Goal: Transaction & Acquisition: Purchase product/service

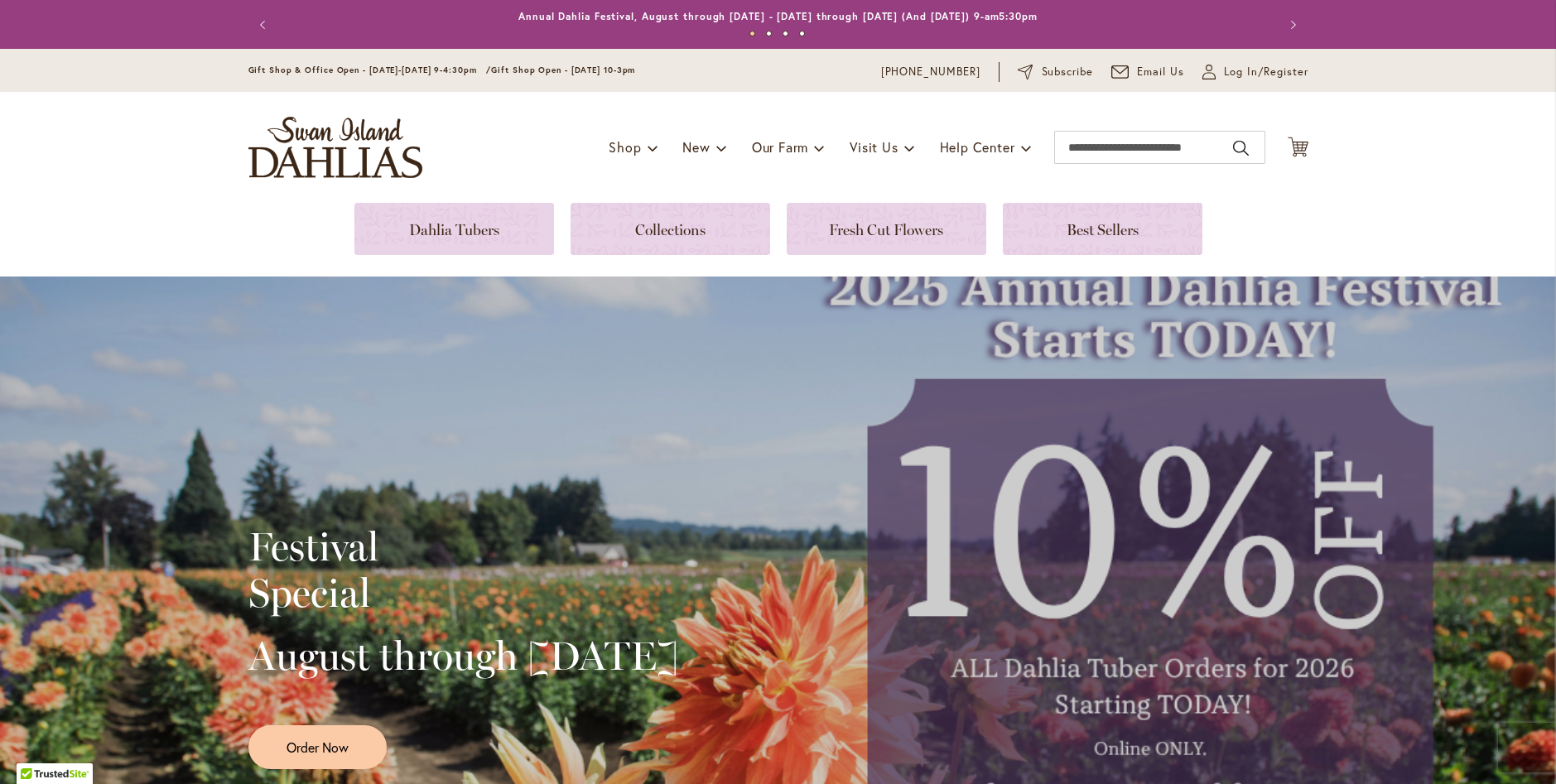
click at [483, 199] on div "Toggle Nav Shop Dahlia Tubers Collections Fresh Cut Dahlias Gardening Supplies …" at bounding box center [778, 147] width 1093 height 111
click at [1099, 145] on input "Search" at bounding box center [1159, 147] width 211 height 33
type input "***"
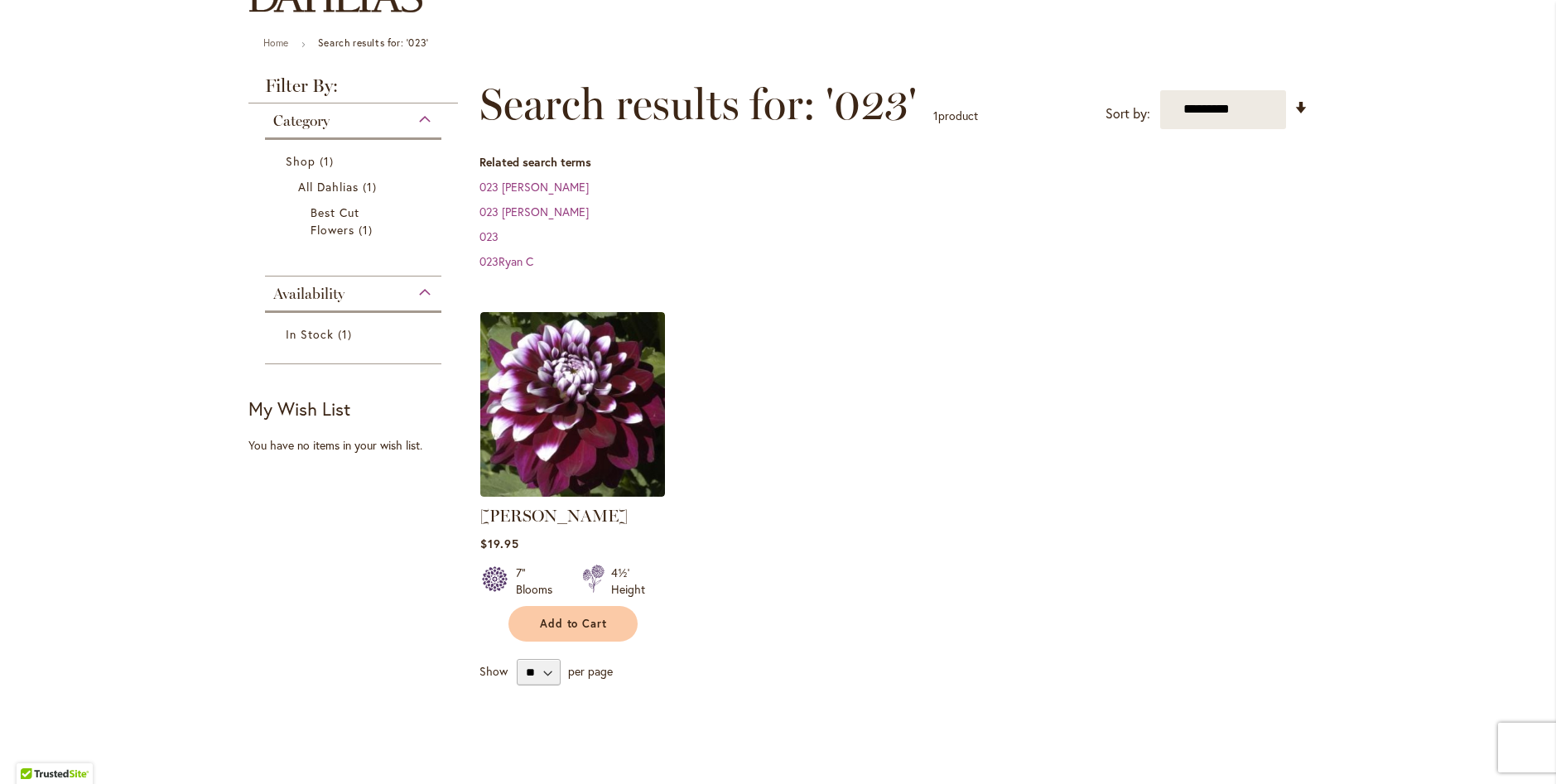
scroll to position [82, 0]
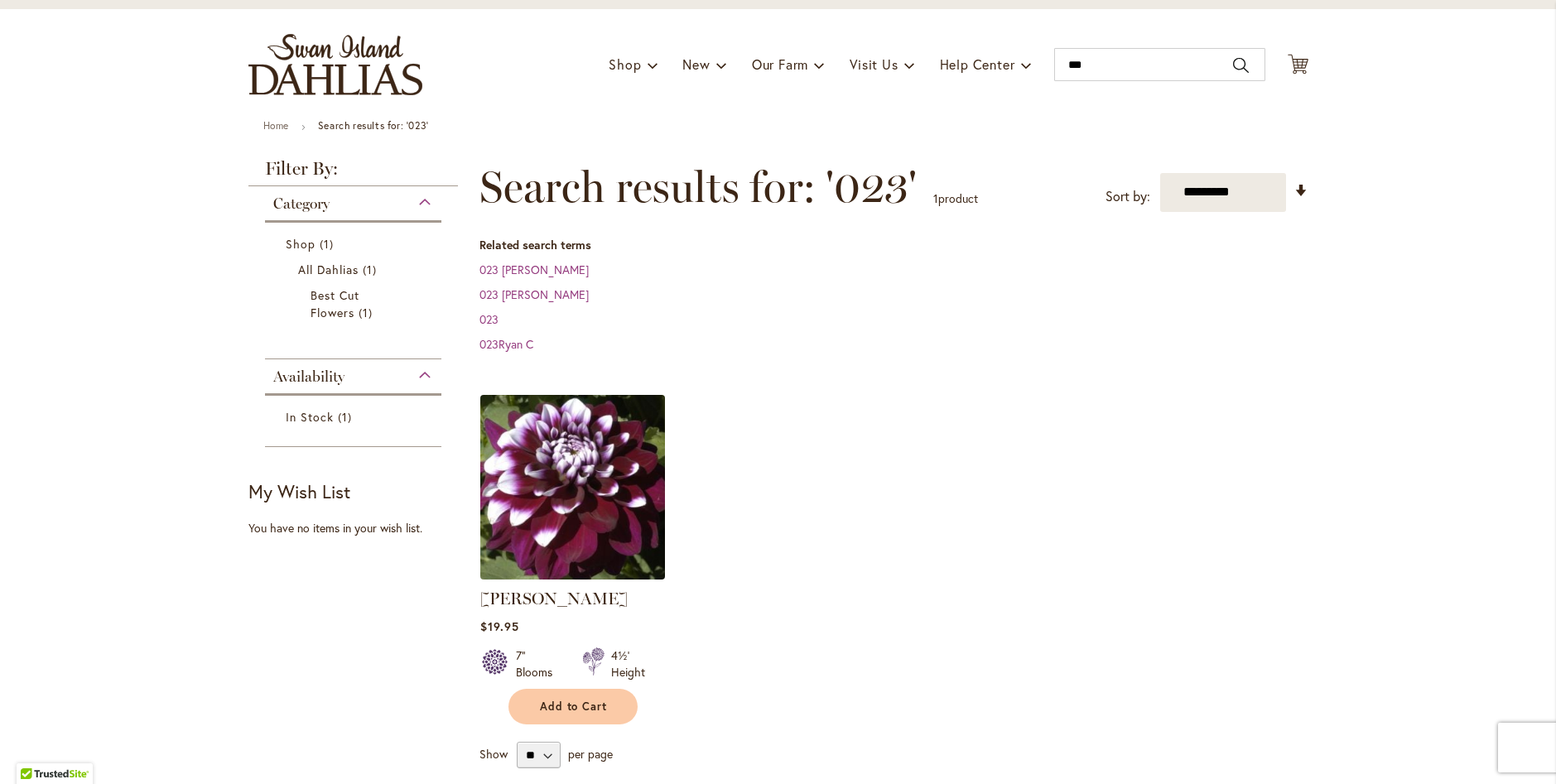
click at [591, 437] on img at bounding box center [572, 487] width 194 height 194
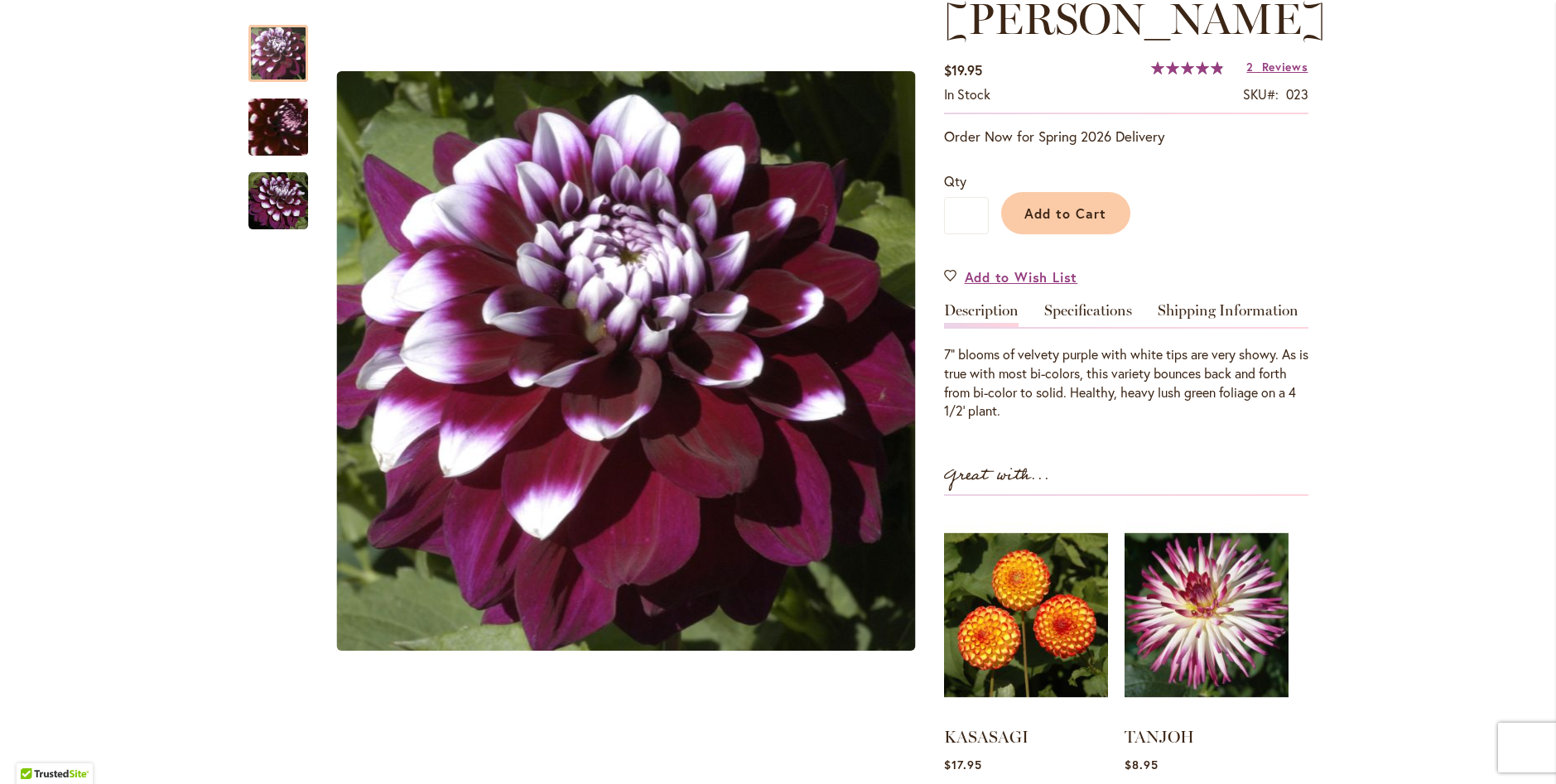
scroll to position [82, 0]
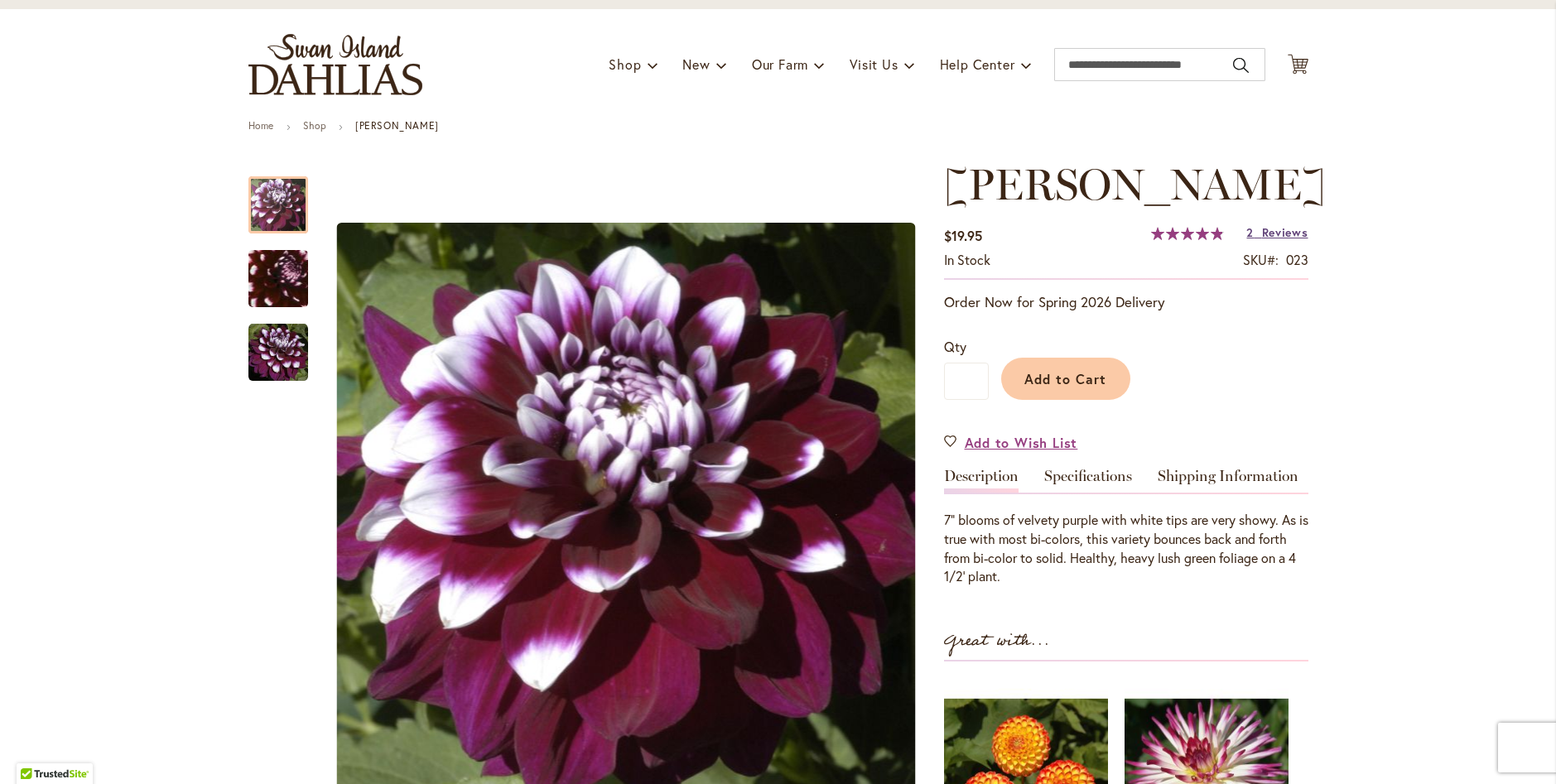
click at [1261, 233] on span "Reviews" at bounding box center [1284, 232] width 46 height 16
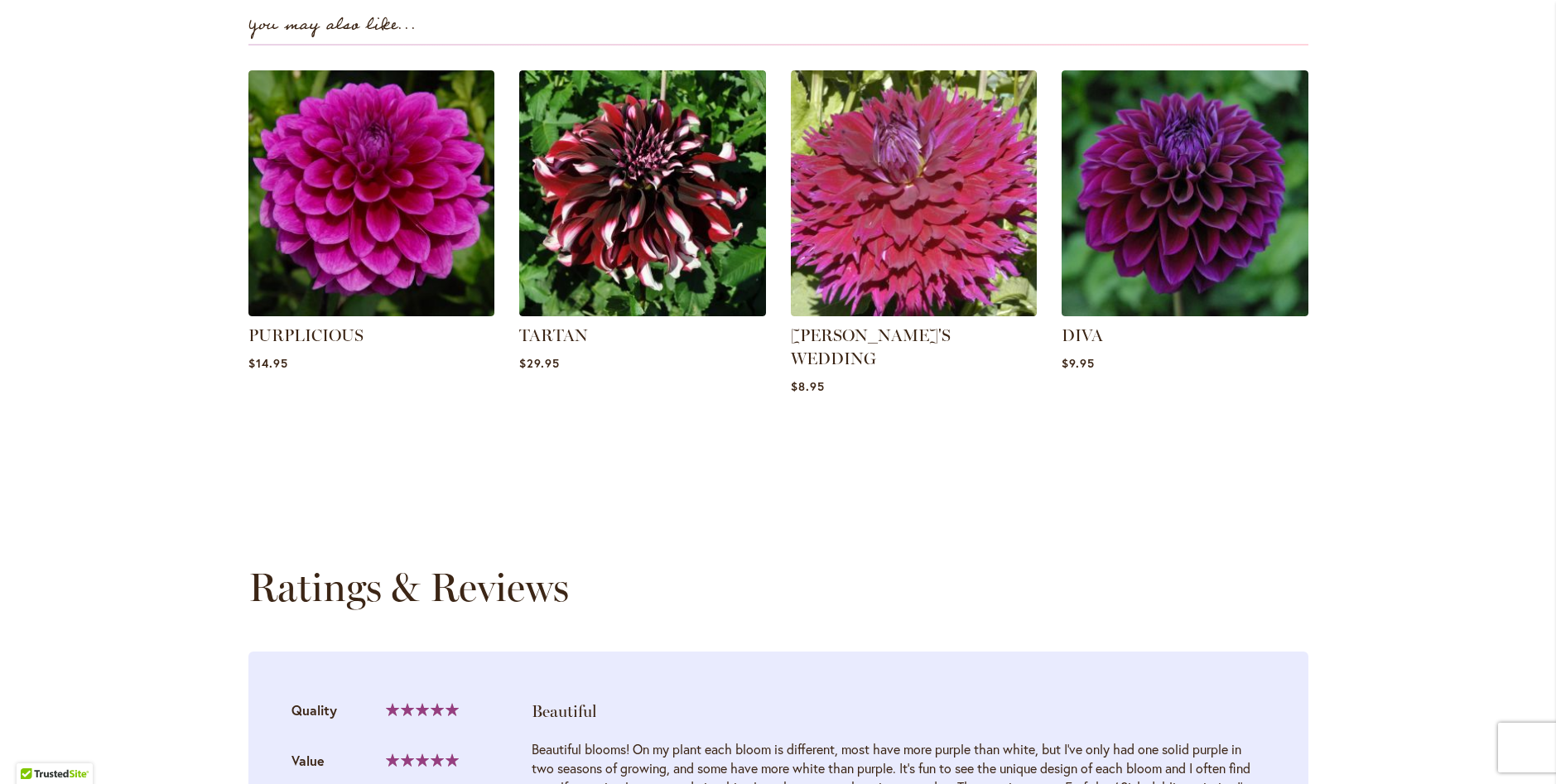
scroll to position [1094, 0]
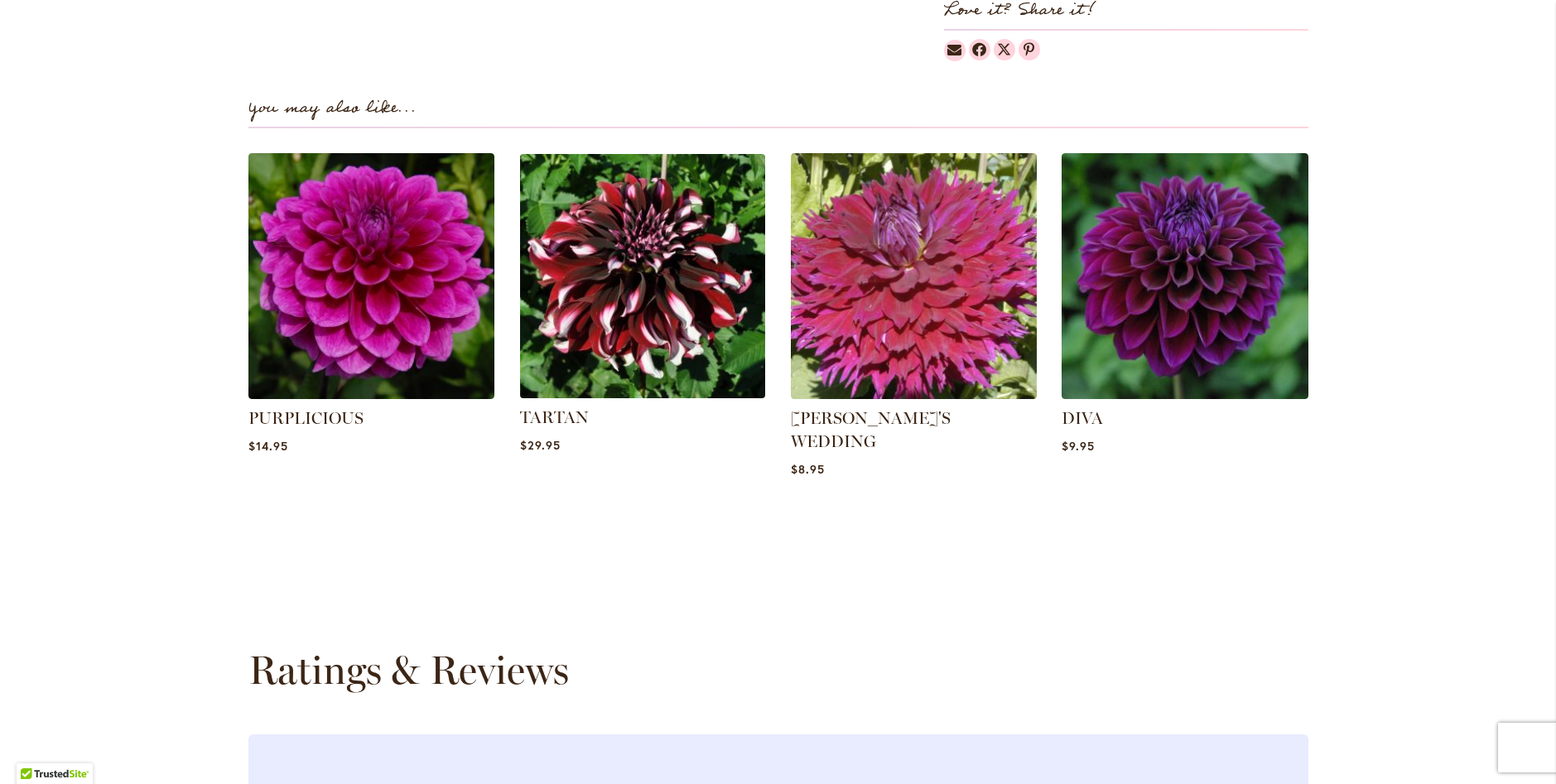
click at [661, 255] on img at bounding box center [642, 275] width 257 height 257
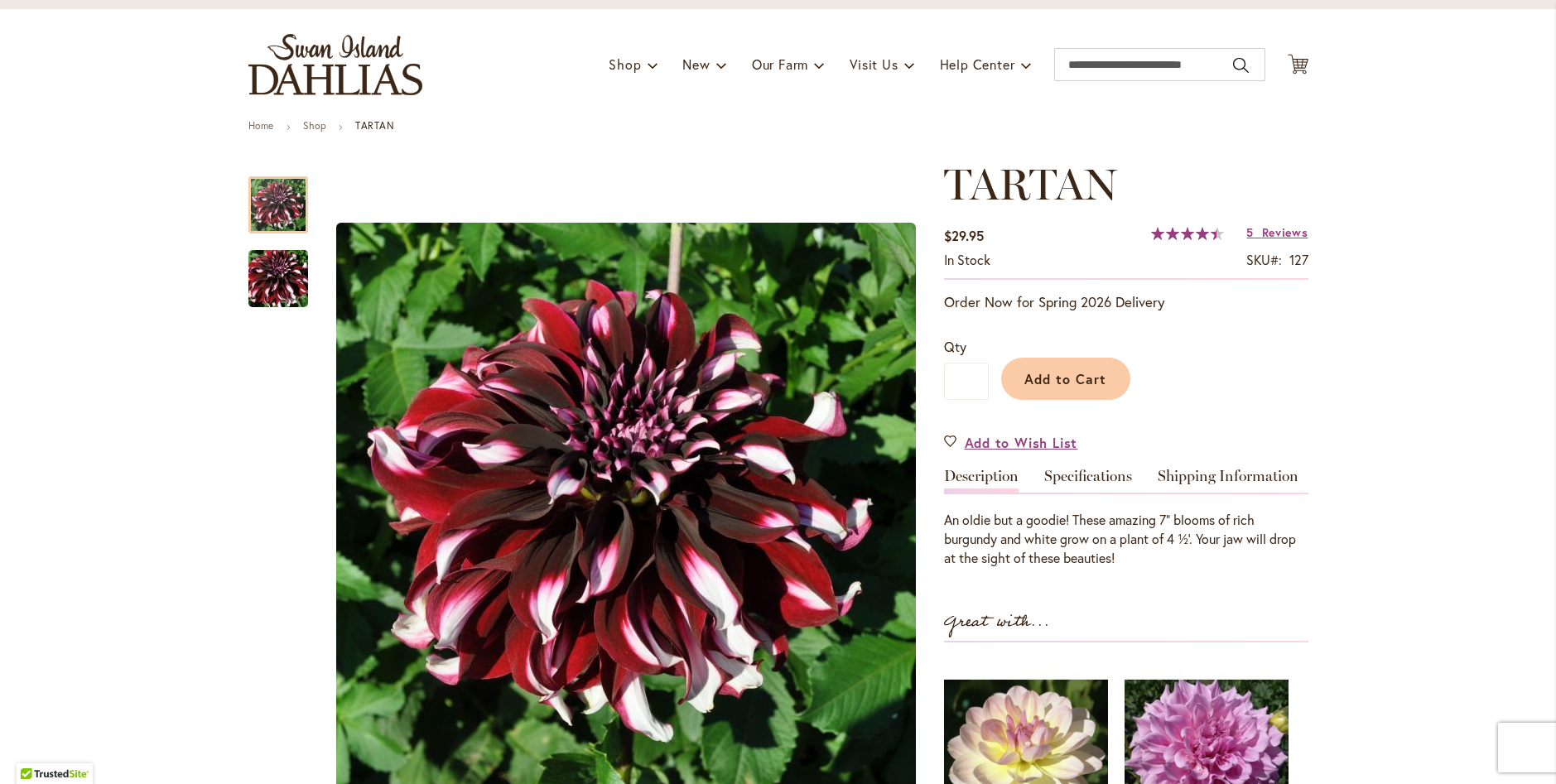
scroll to position [166, 0]
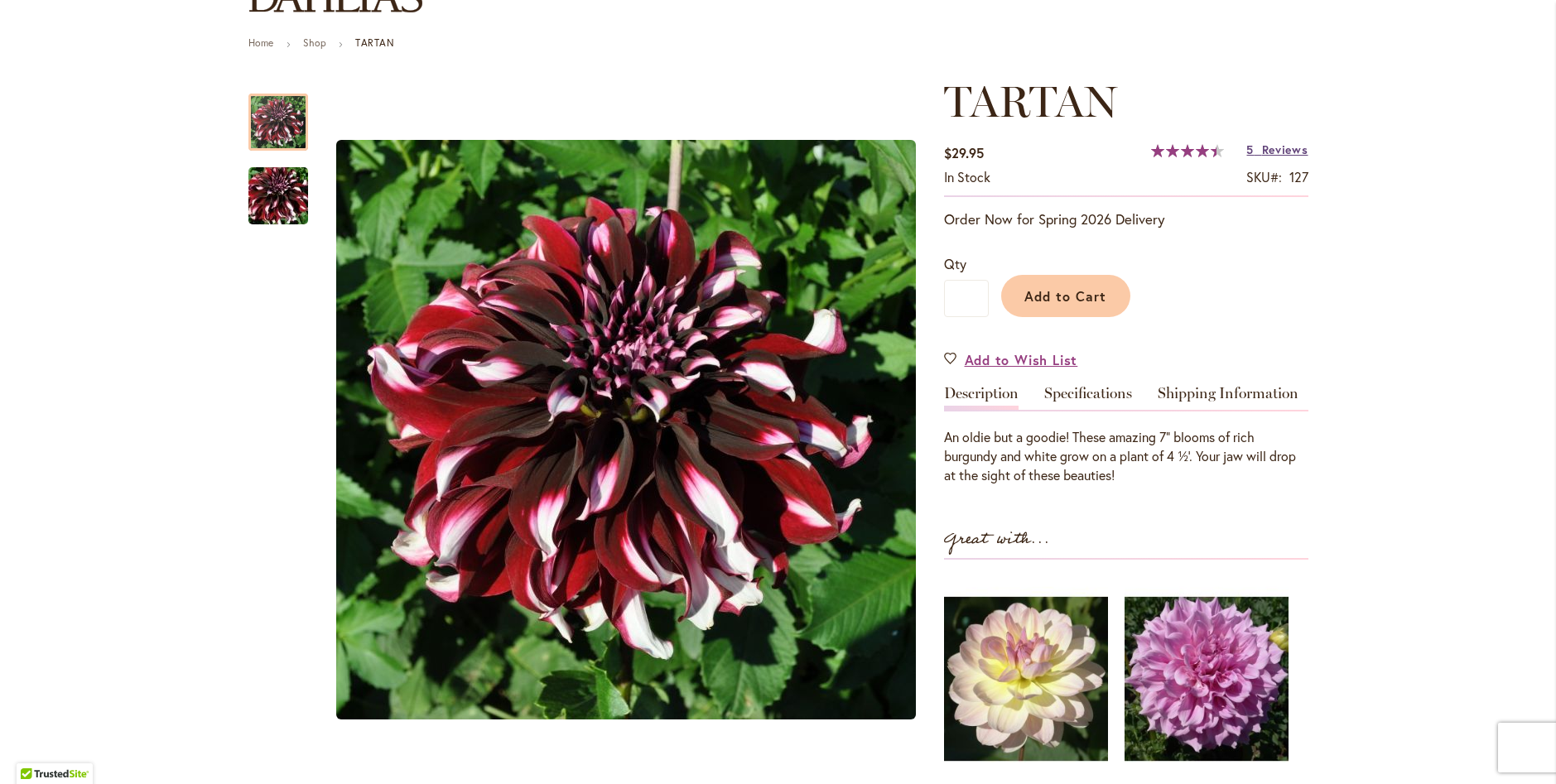
click at [1263, 151] on span "Reviews" at bounding box center [1284, 149] width 46 height 16
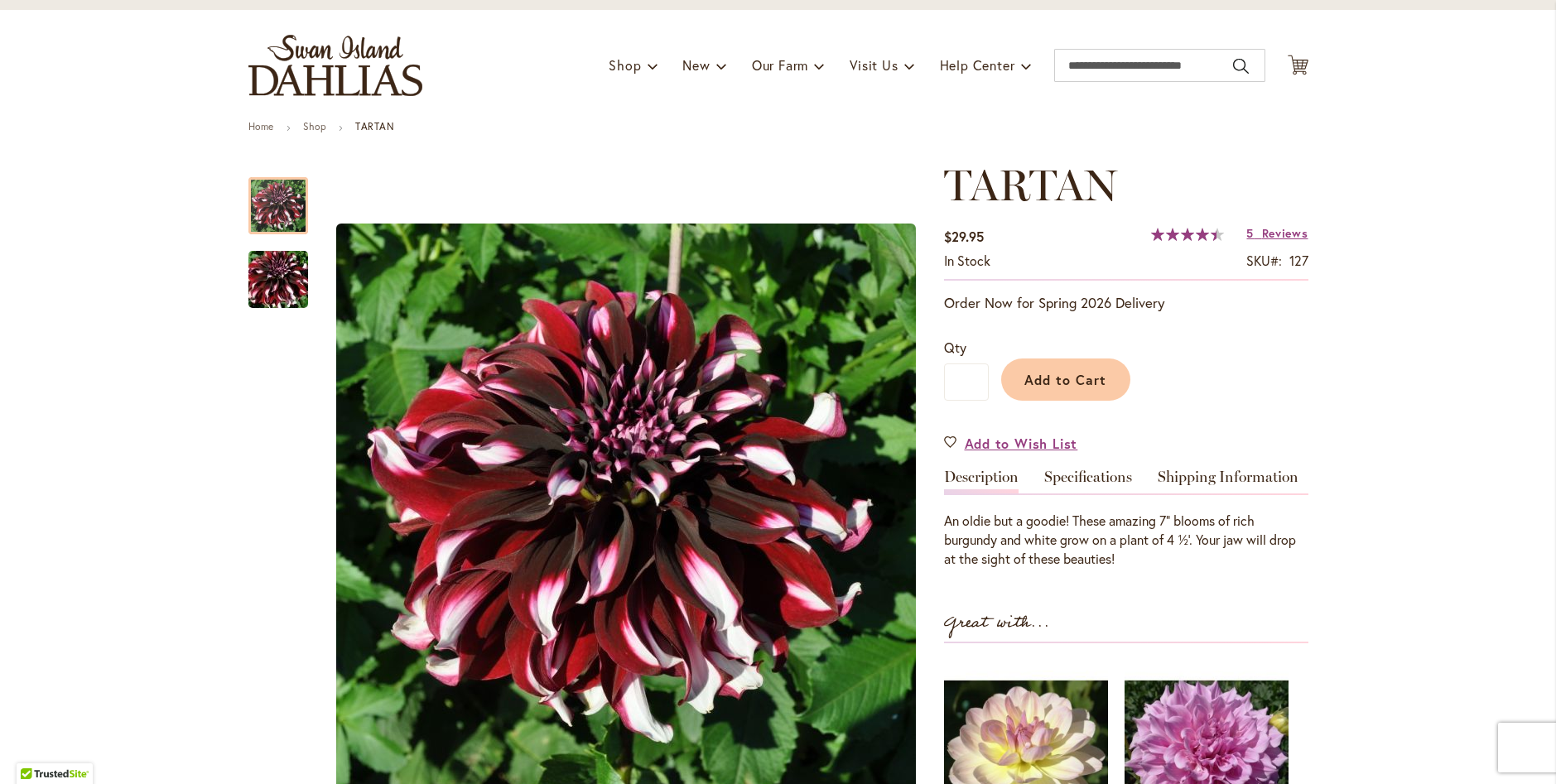
scroll to position [0, 0]
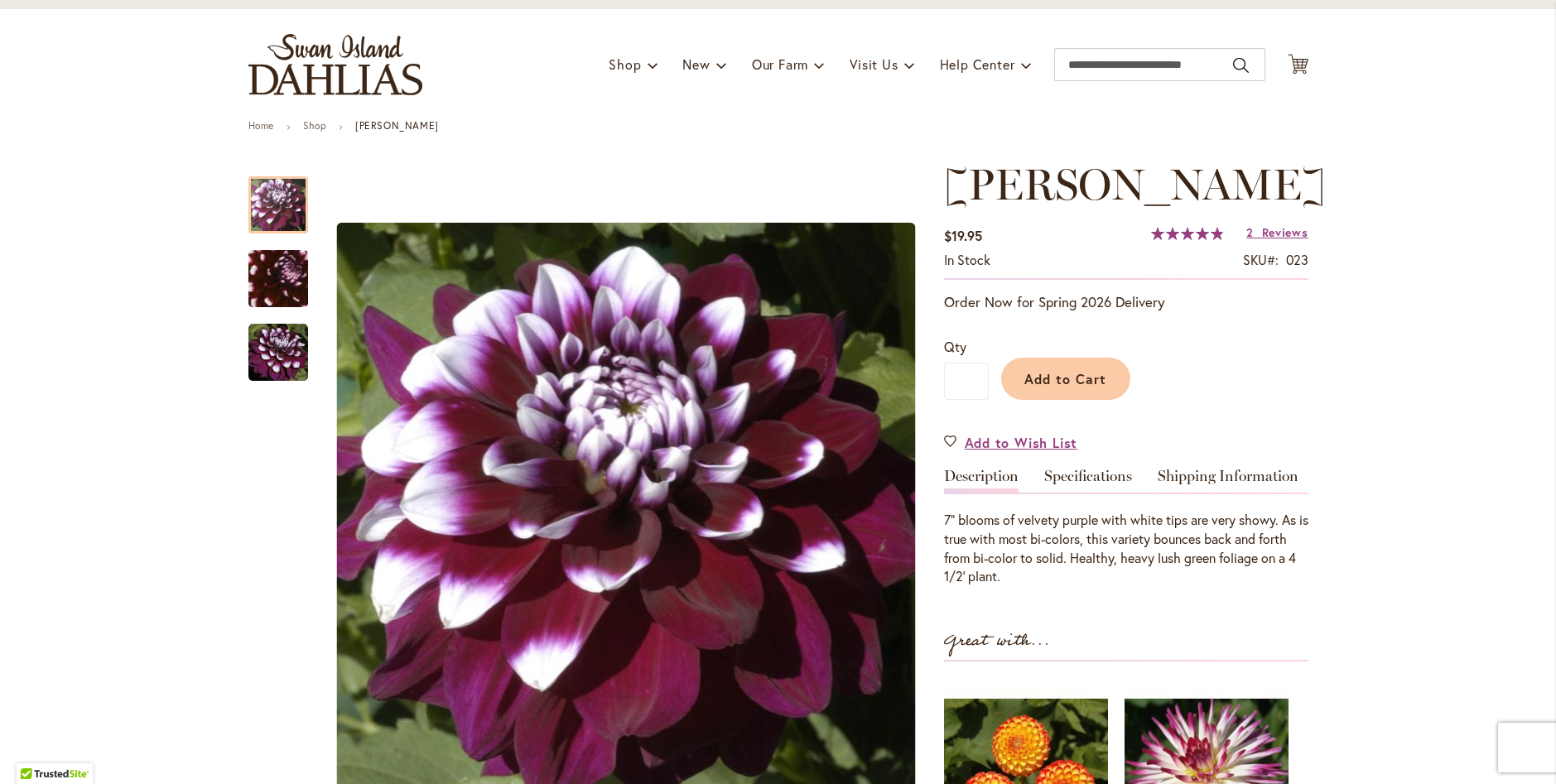
scroll to position [166, 0]
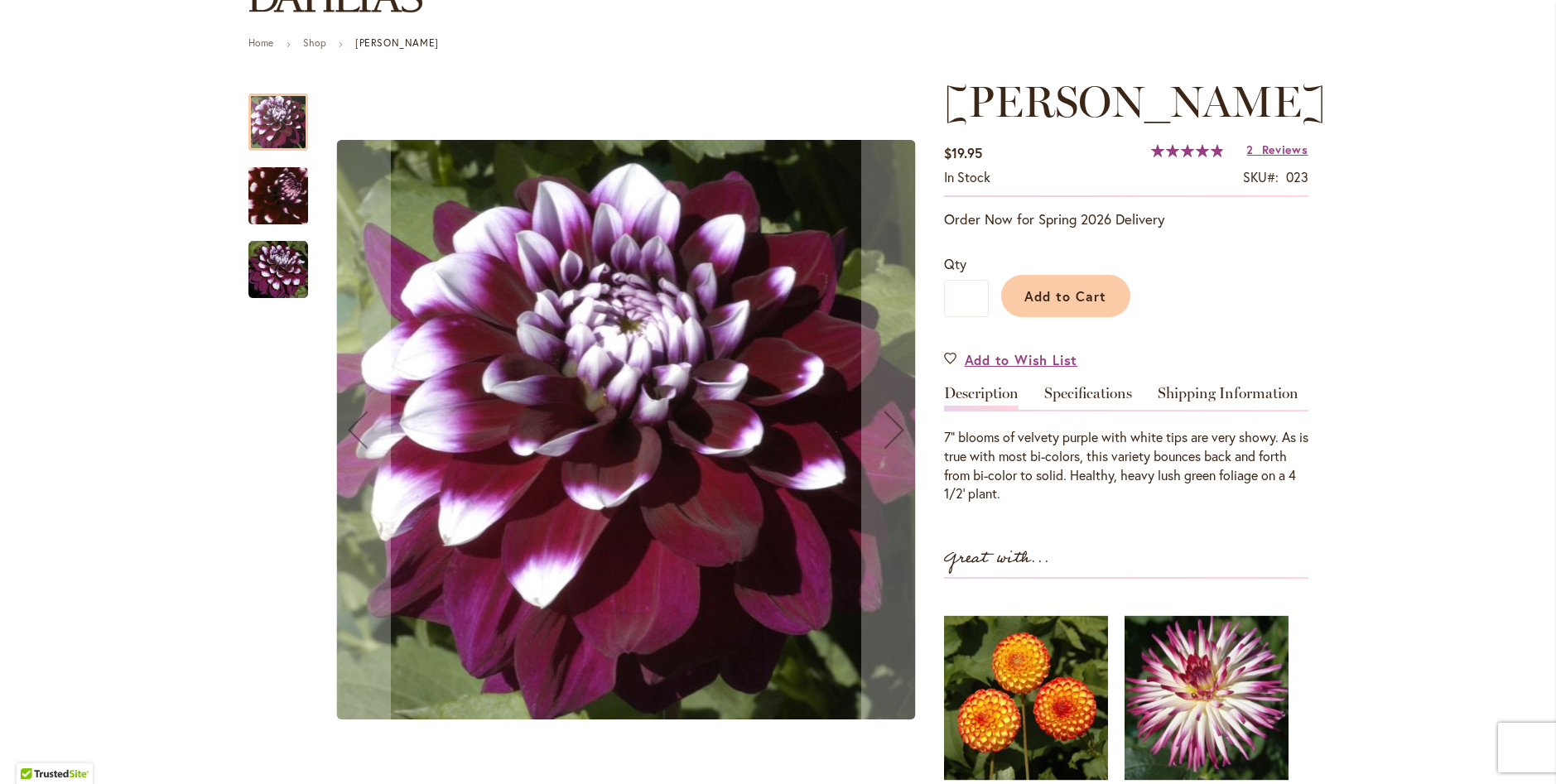
click at [277, 195] on img "Ryan C" at bounding box center [278, 196] width 117 height 114
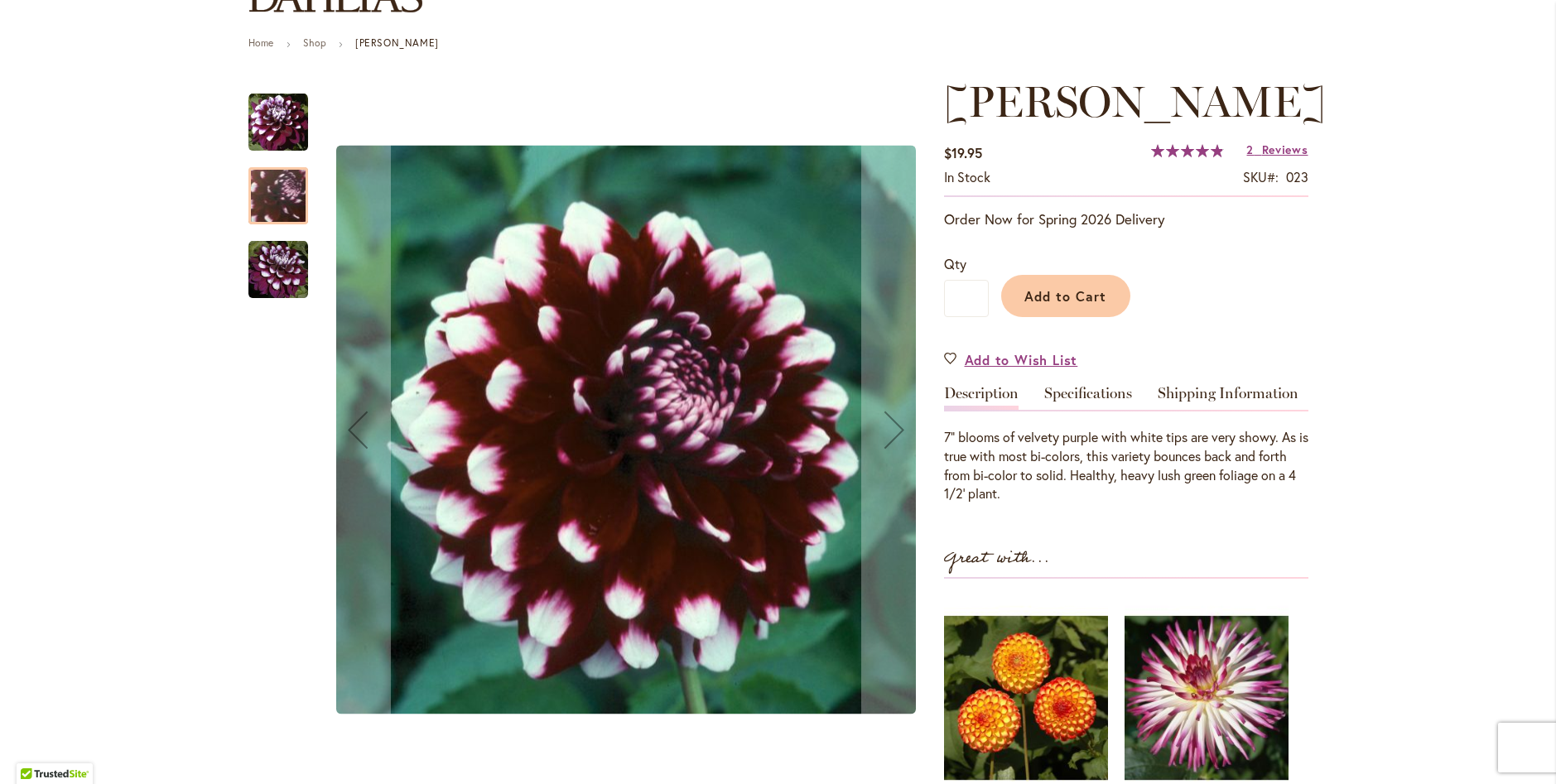
click at [264, 270] on img "Ryan C" at bounding box center [278, 270] width 59 height 59
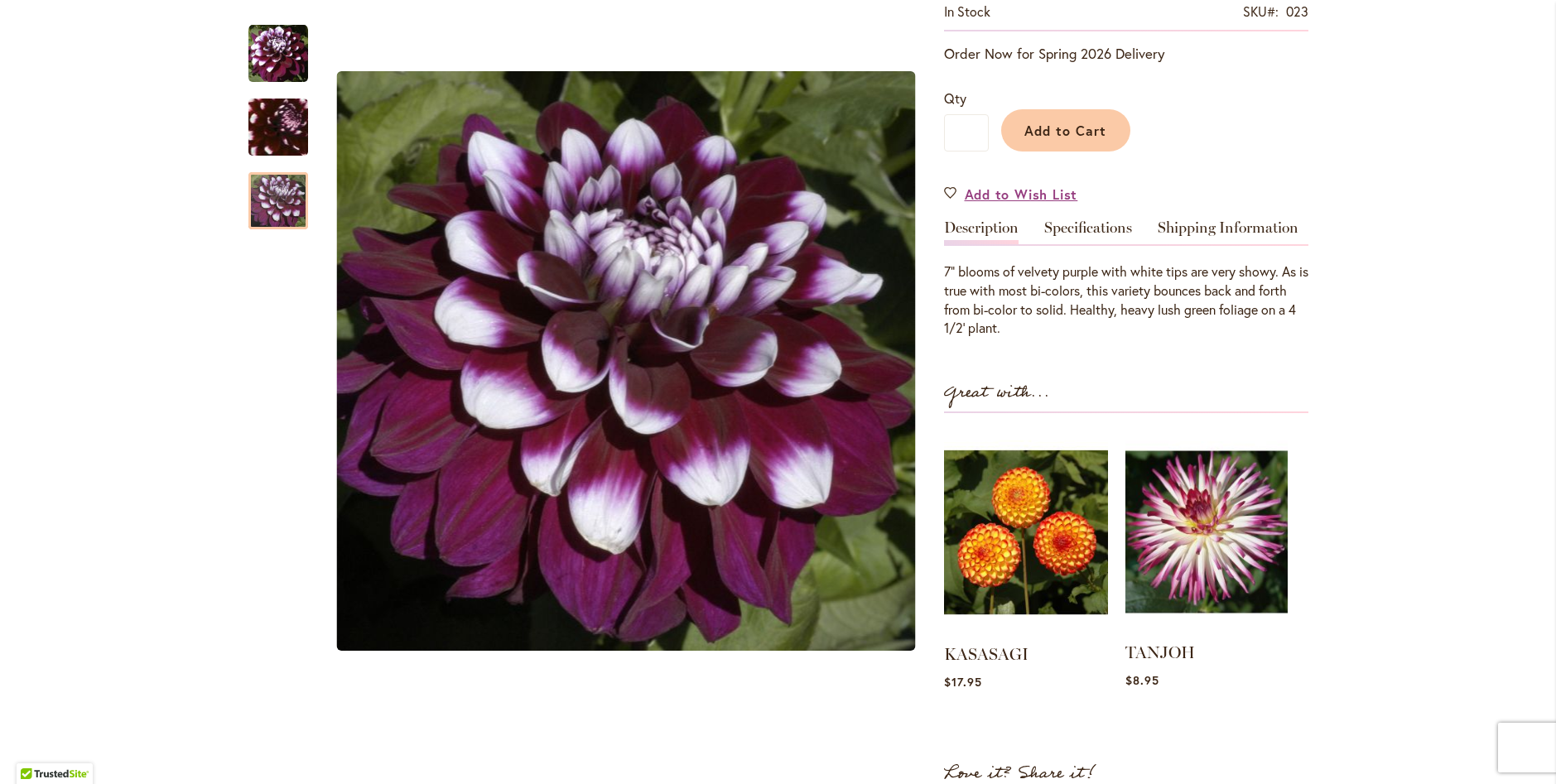
scroll to position [248, 0]
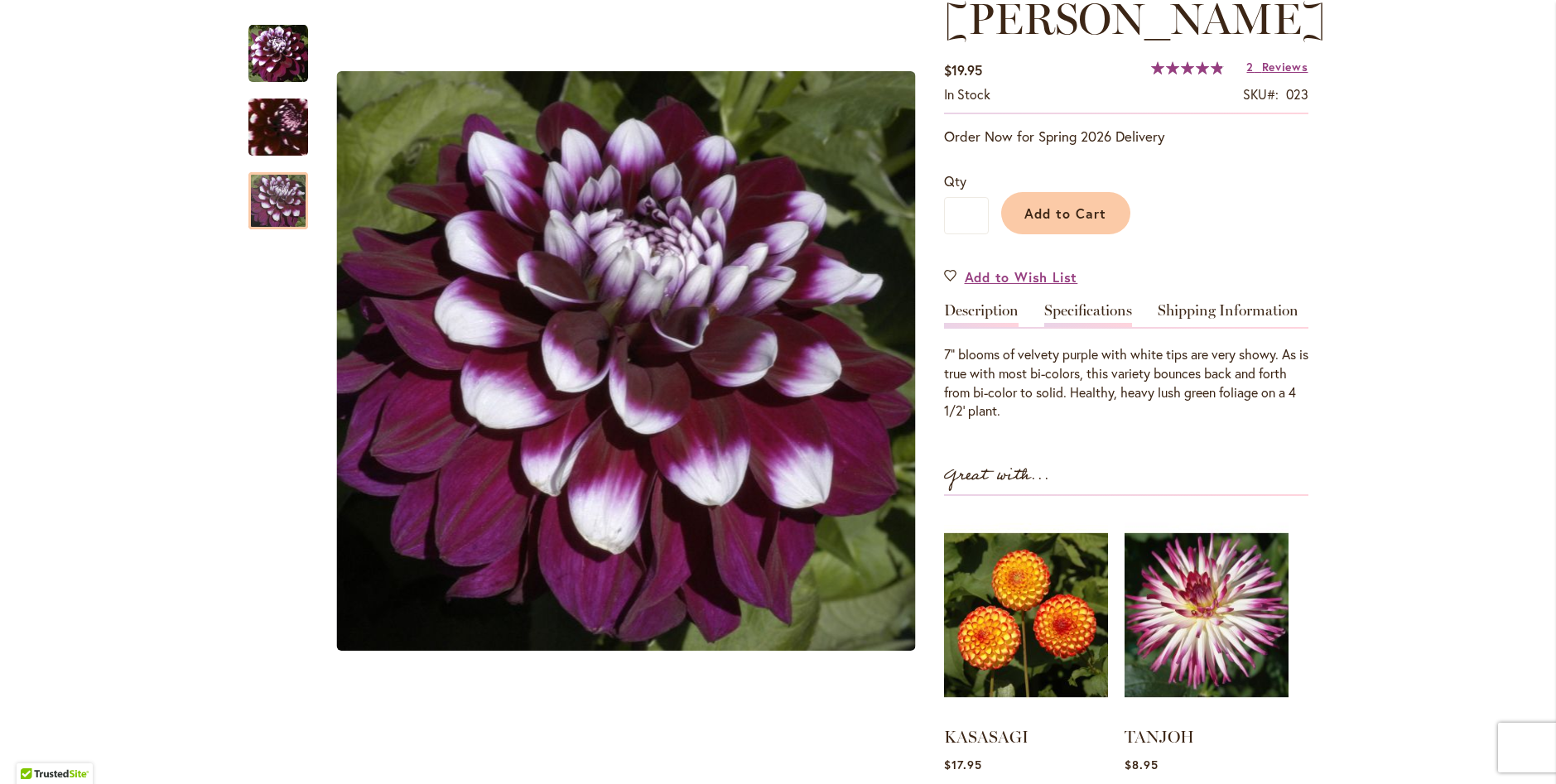
click at [1069, 315] on link "Specifications" at bounding box center [1087, 315] width 88 height 24
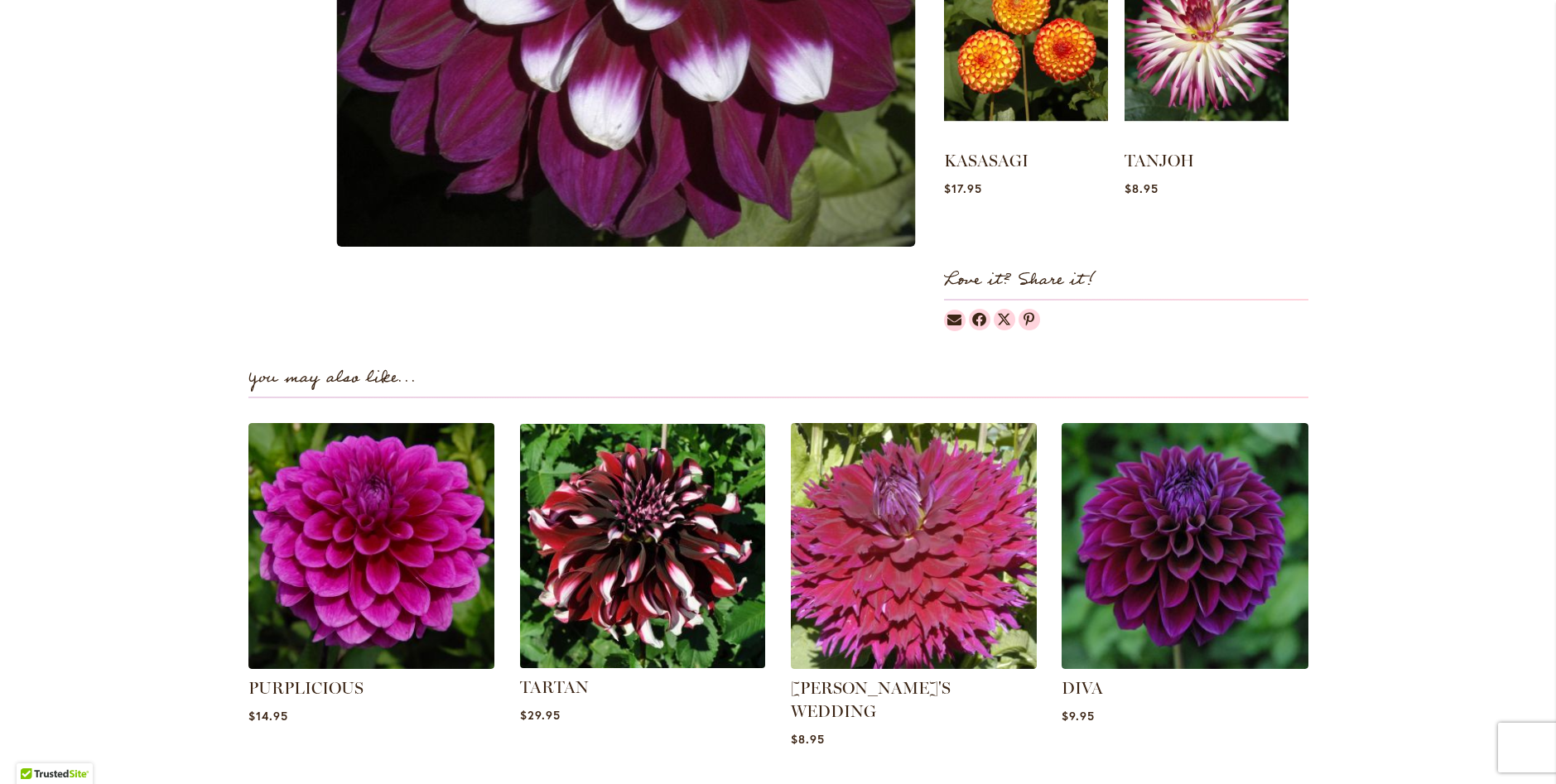
scroll to position [1159, 0]
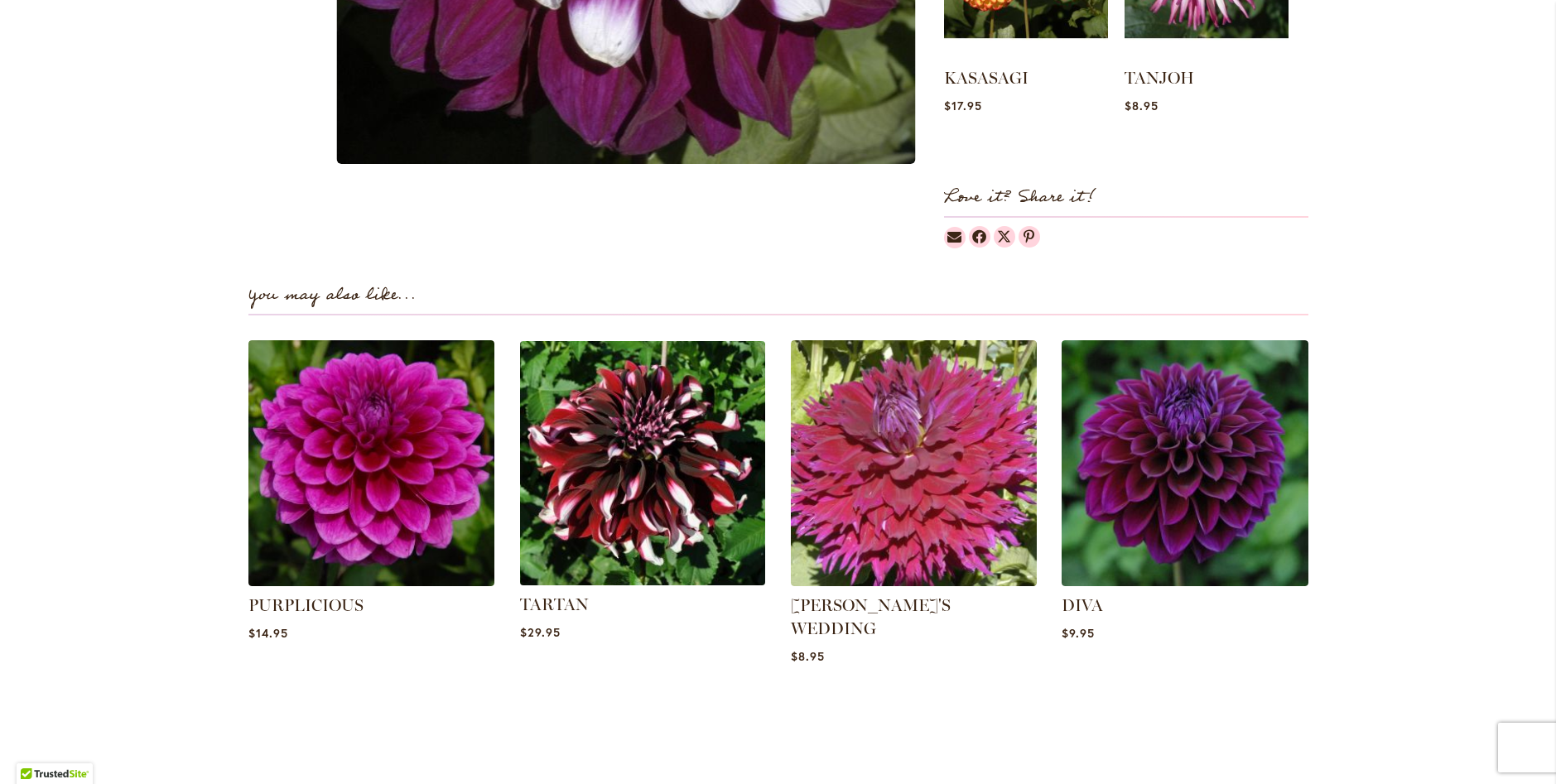
click at [622, 484] on img at bounding box center [642, 462] width 257 height 257
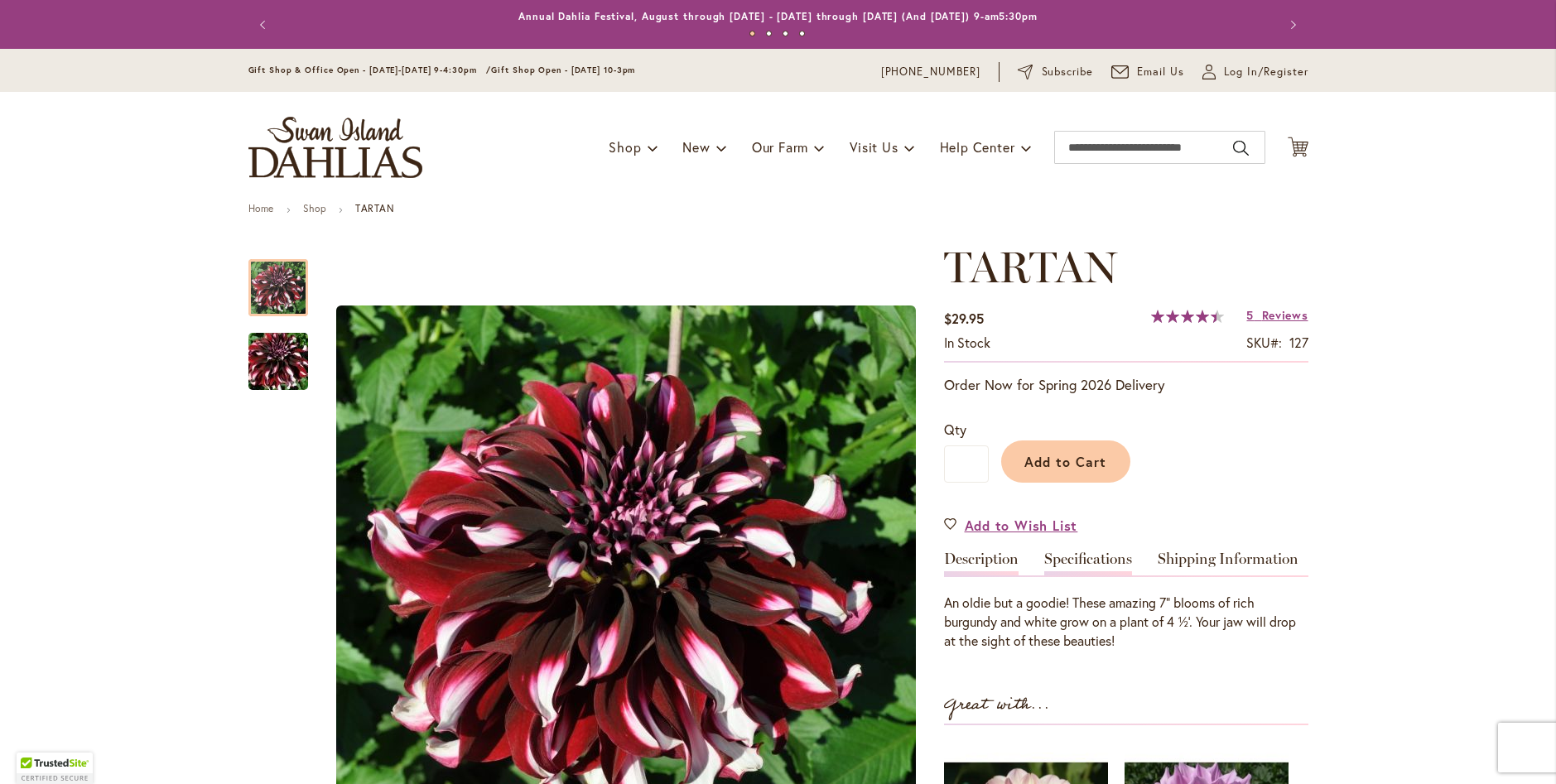
click at [1086, 559] on link "Specifications" at bounding box center [1087, 563] width 88 height 24
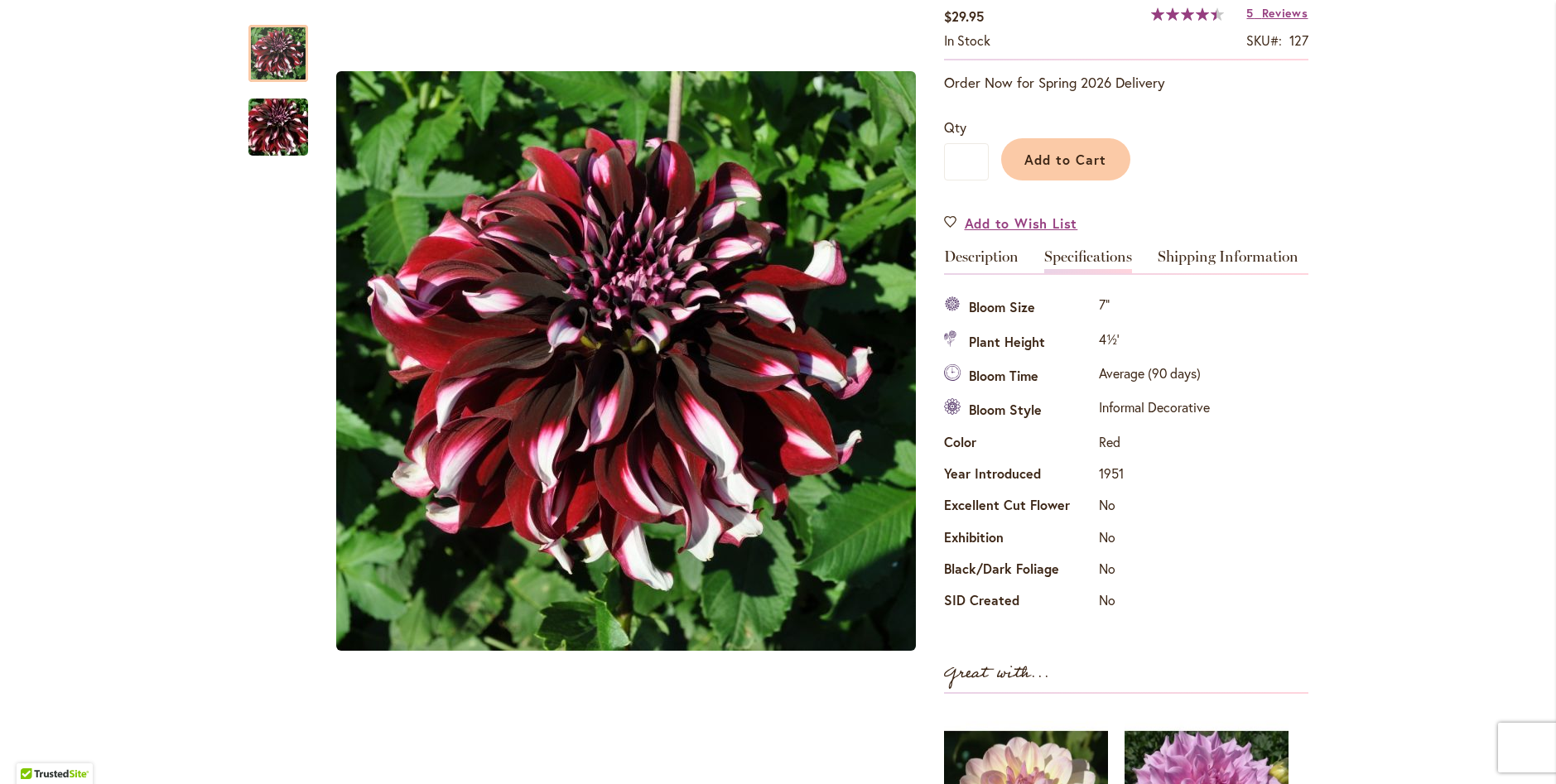
scroll to position [220, 0]
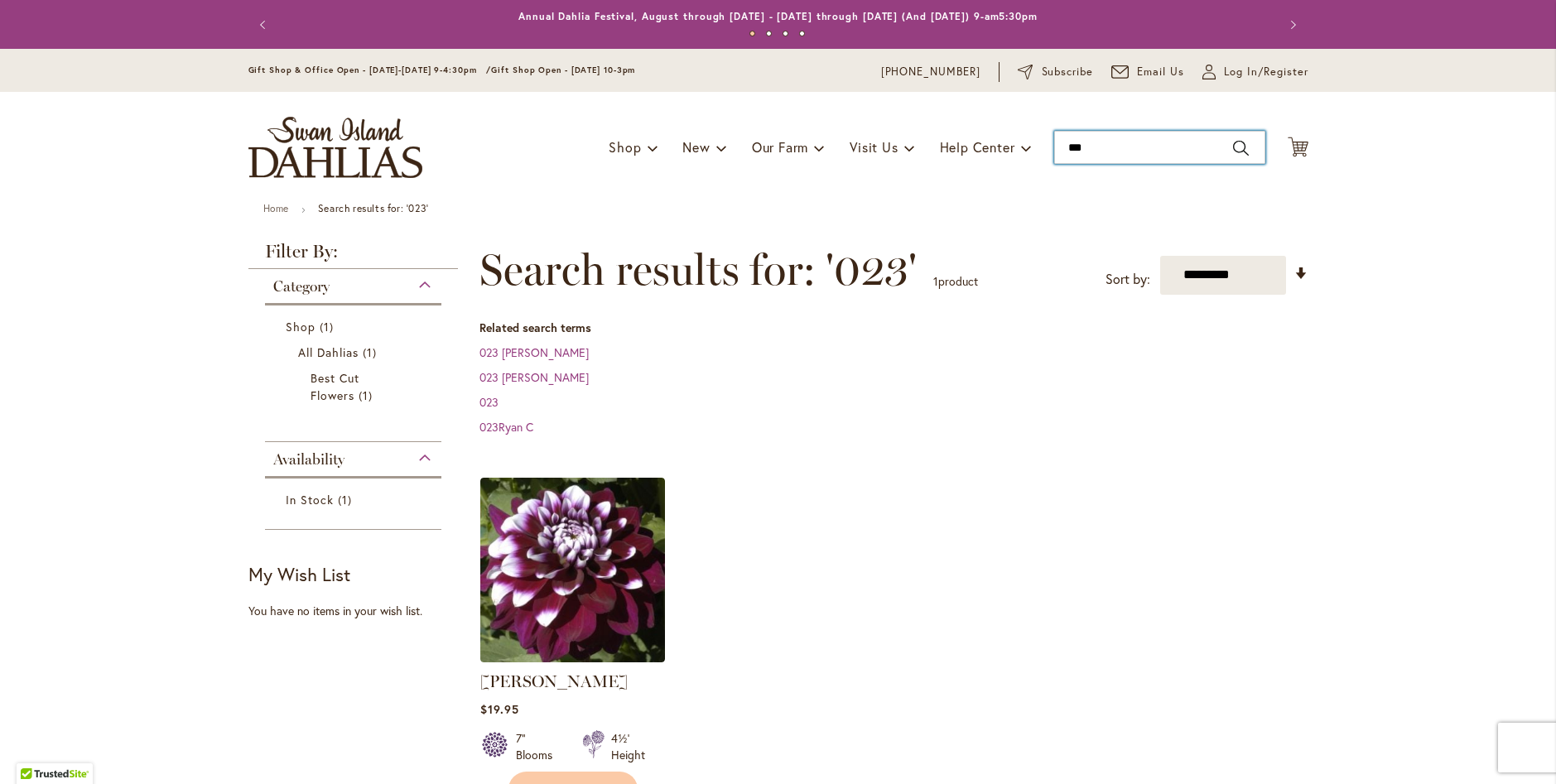
type input "***"
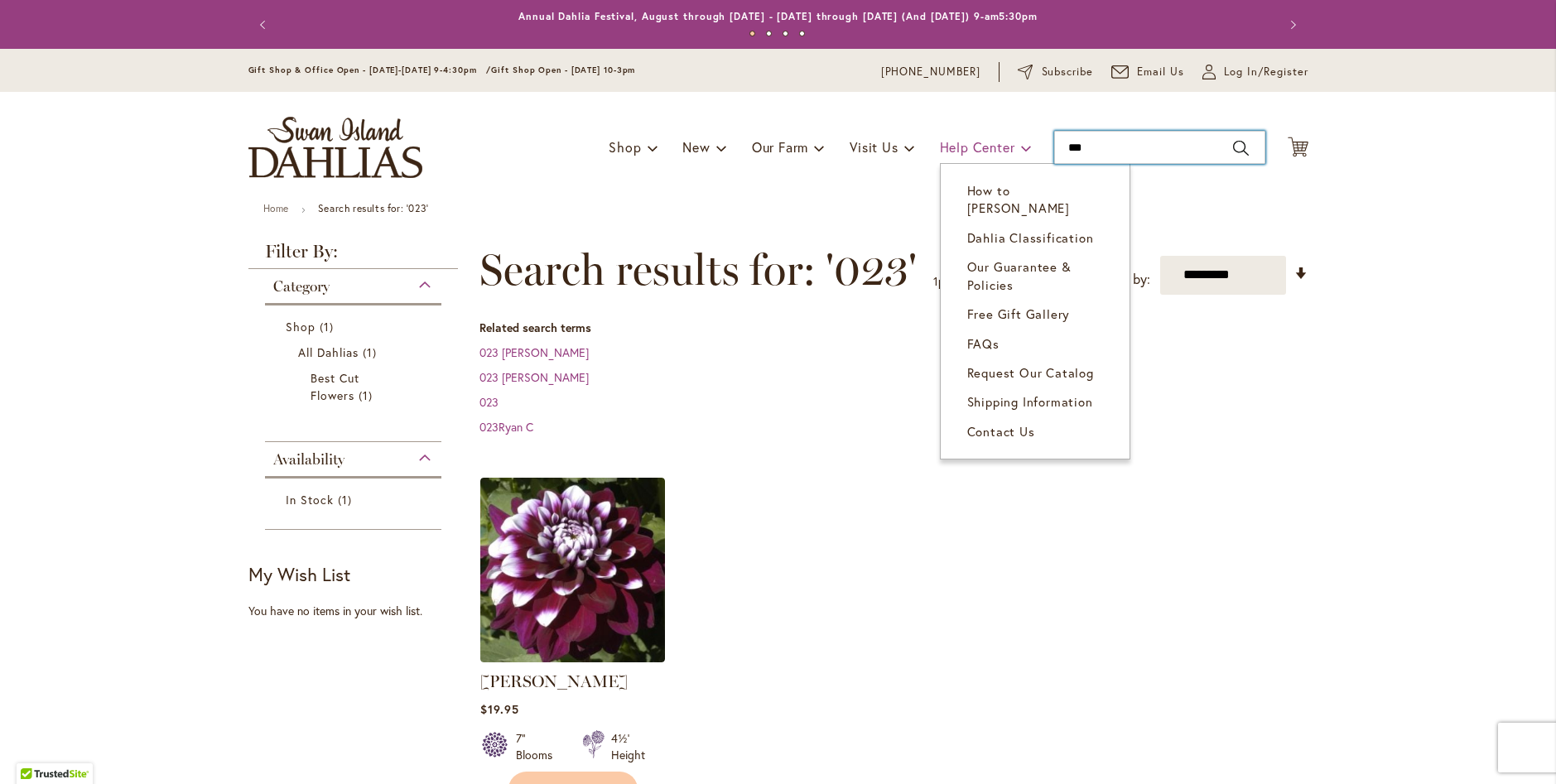
drag, startPoint x: 1087, startPoint y: 151, endPoint x: 1010, endPoint y: 158, distance: 77.3
click at [1010, 158] on div "Toggle Nav Shop Dahlia Tubers Collections Fresh Cut Dahlias Gardening Supplies …" at bounding box center [778, 147] width 1093 height 111
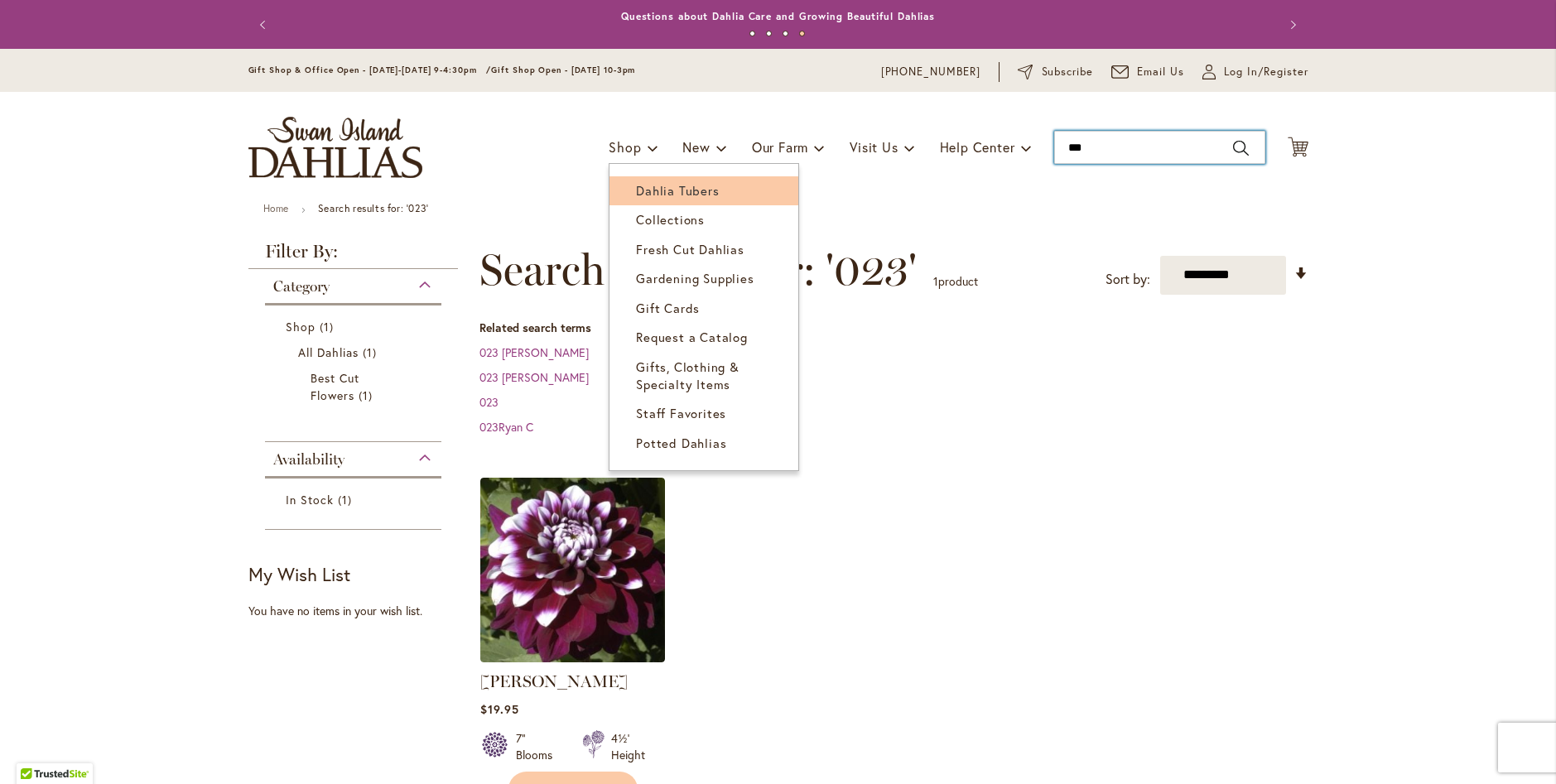
click at [651, 188] on span "Dahlia Tubers" at bounding box center [677, 191] width 82 height 17
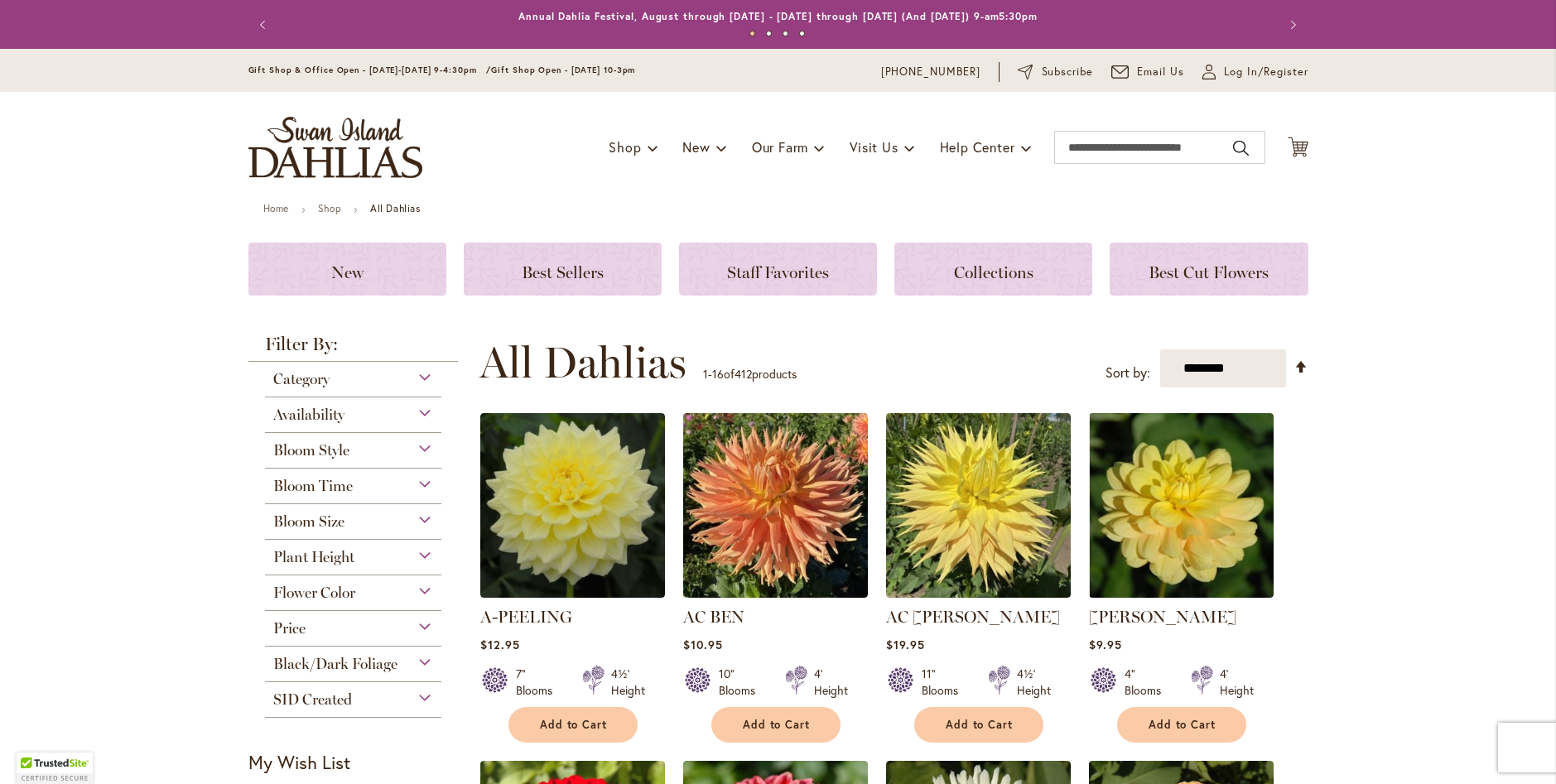
click at [395, 416] on div "Availability" at bounding box center [353, 411] width 177 height 27
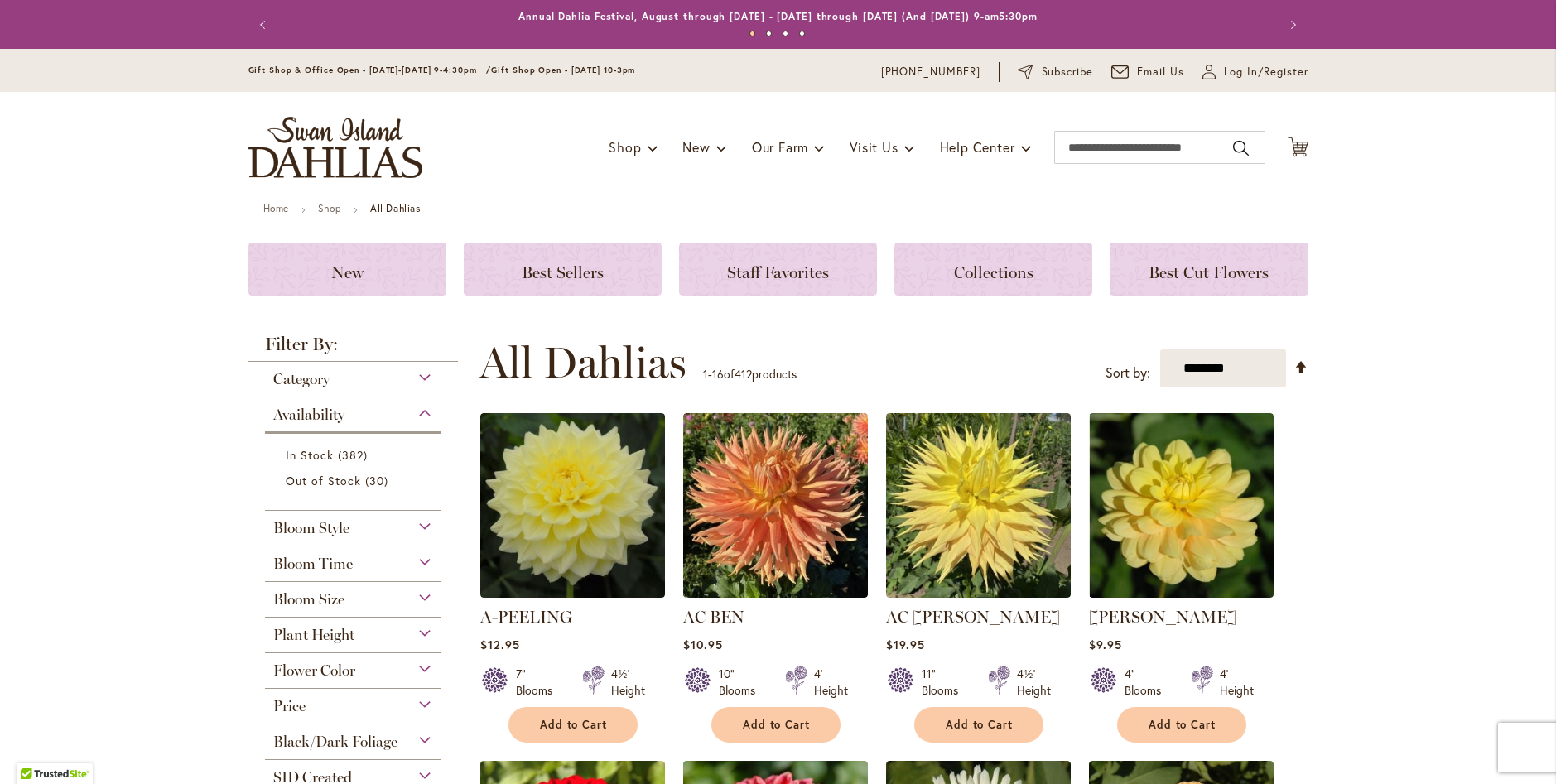
click at [408, 419] on div "Availability" at bounding box center [353, 411] width 177 height 27
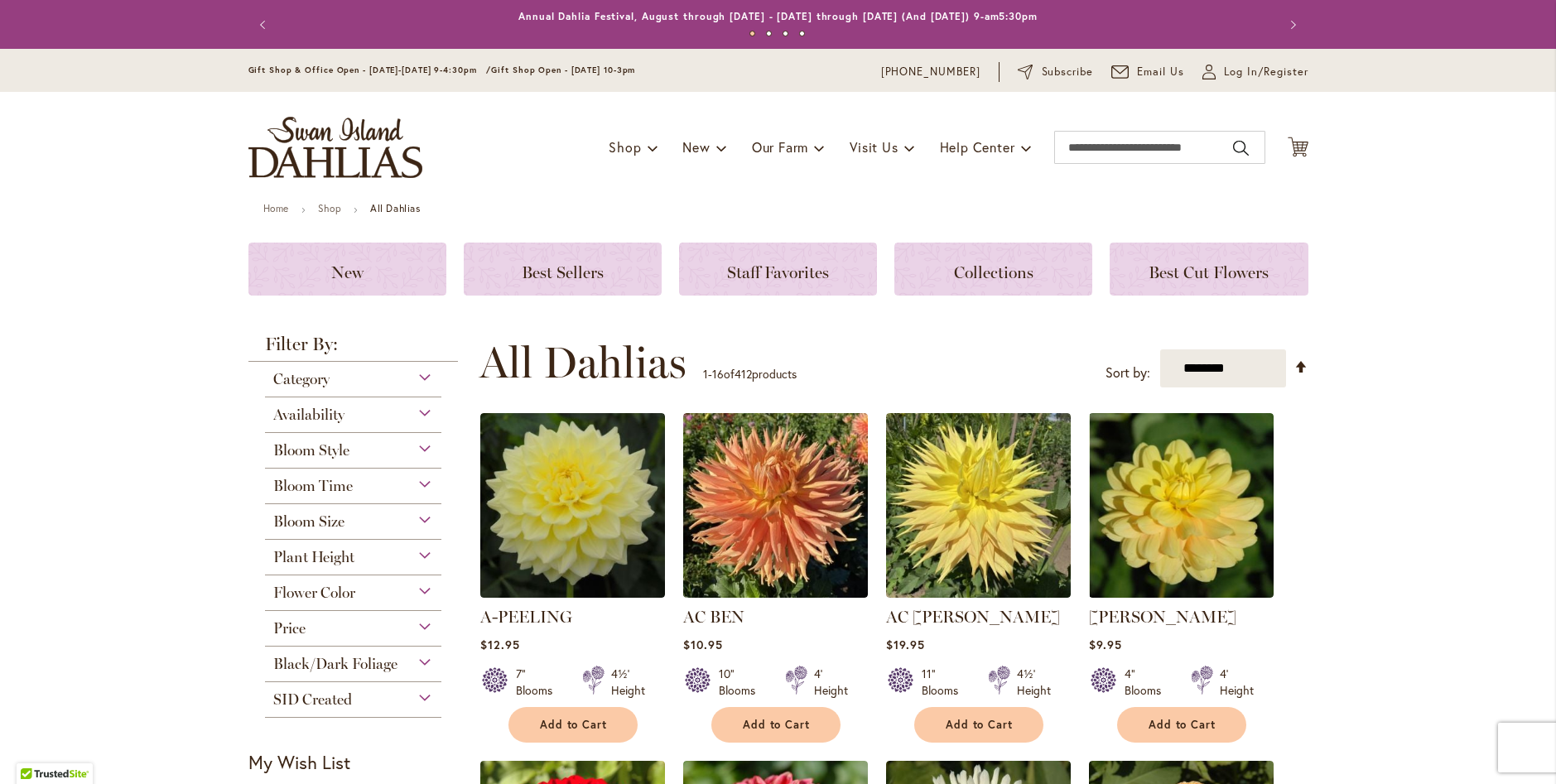
click at [391, 383] on div "Category" at bounding box center [353, 374] width 177 height 27
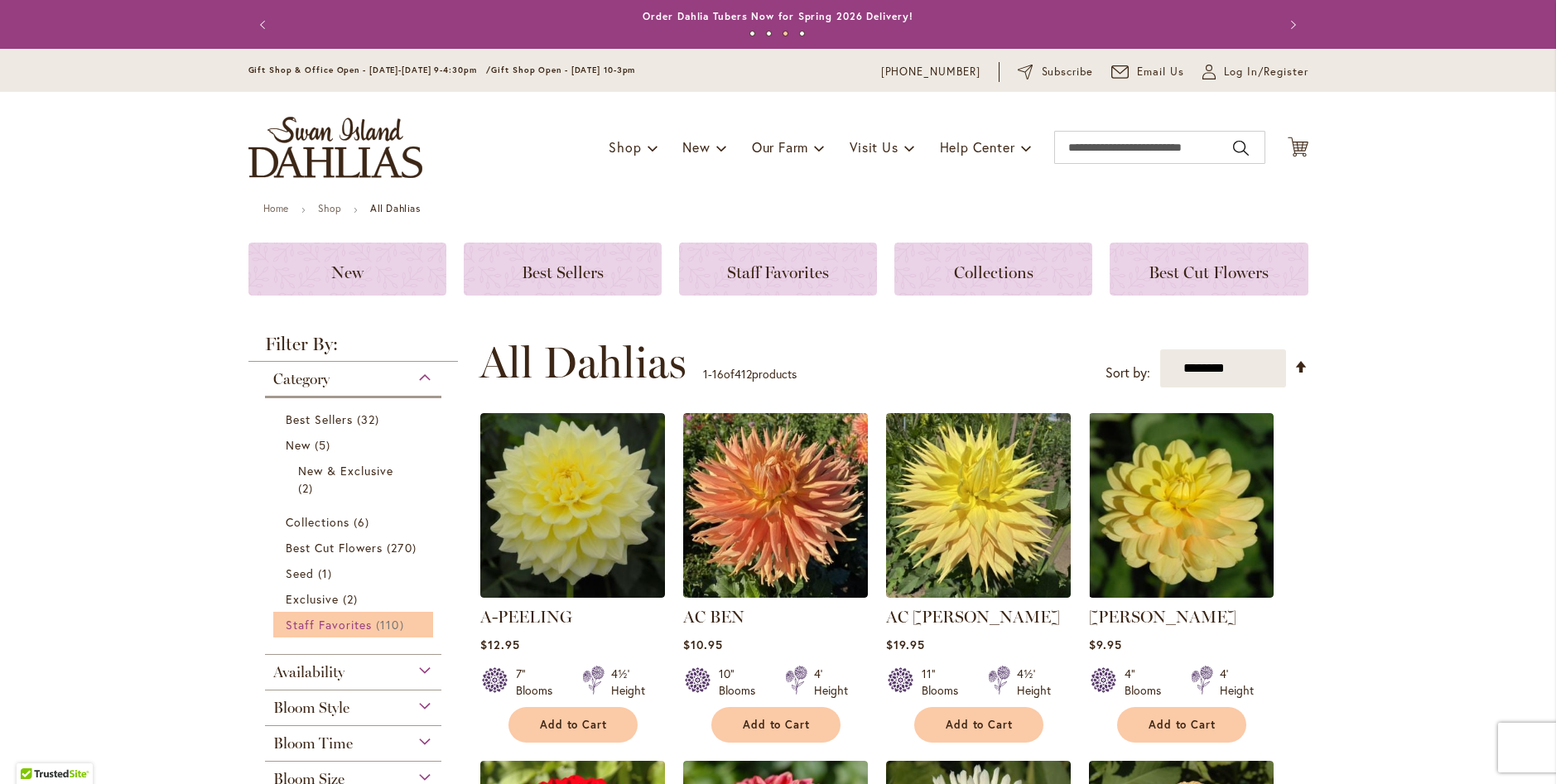
click at [404, 620] on link "Staff Favorites 110 items" at bounding box center [355, 625] width 140 height 18
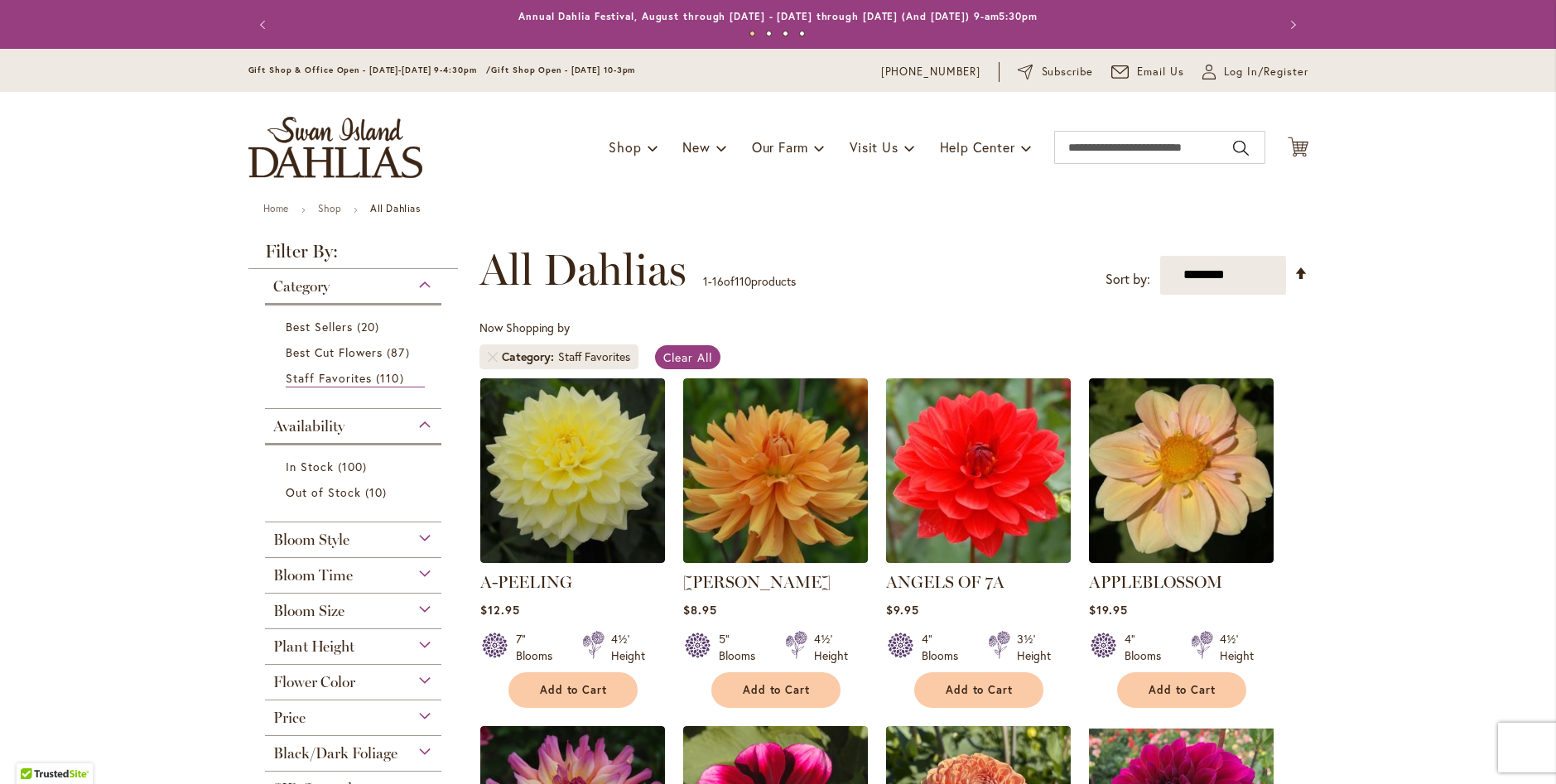
click at [348, 617] on div "Bloom Size" at bounding box center [353, 607] width 177 height 27
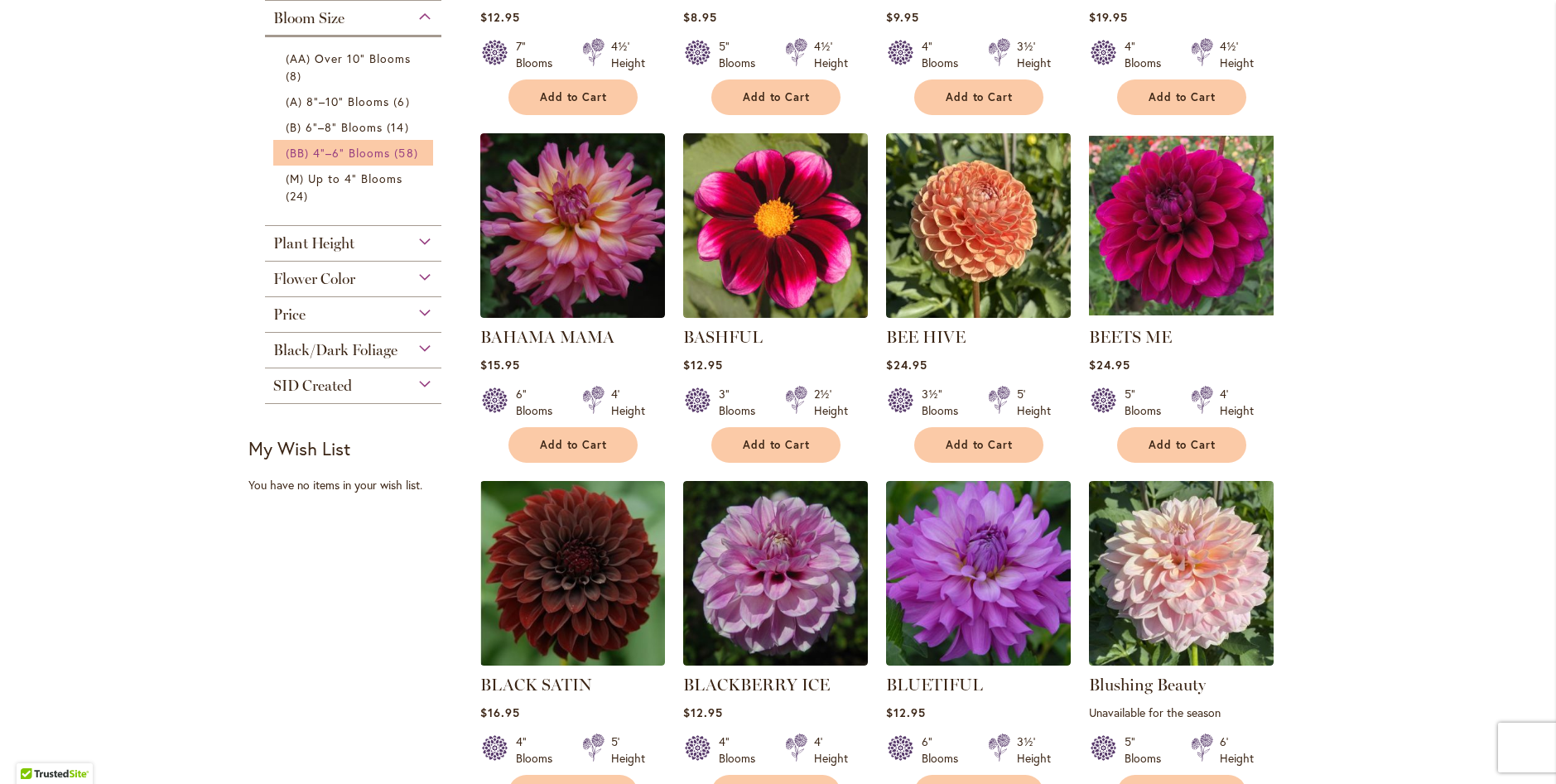
click at [370, 147] on span "(BB) 4"–6" Blooms" at bounding box center [337, 152] width 105 height 16
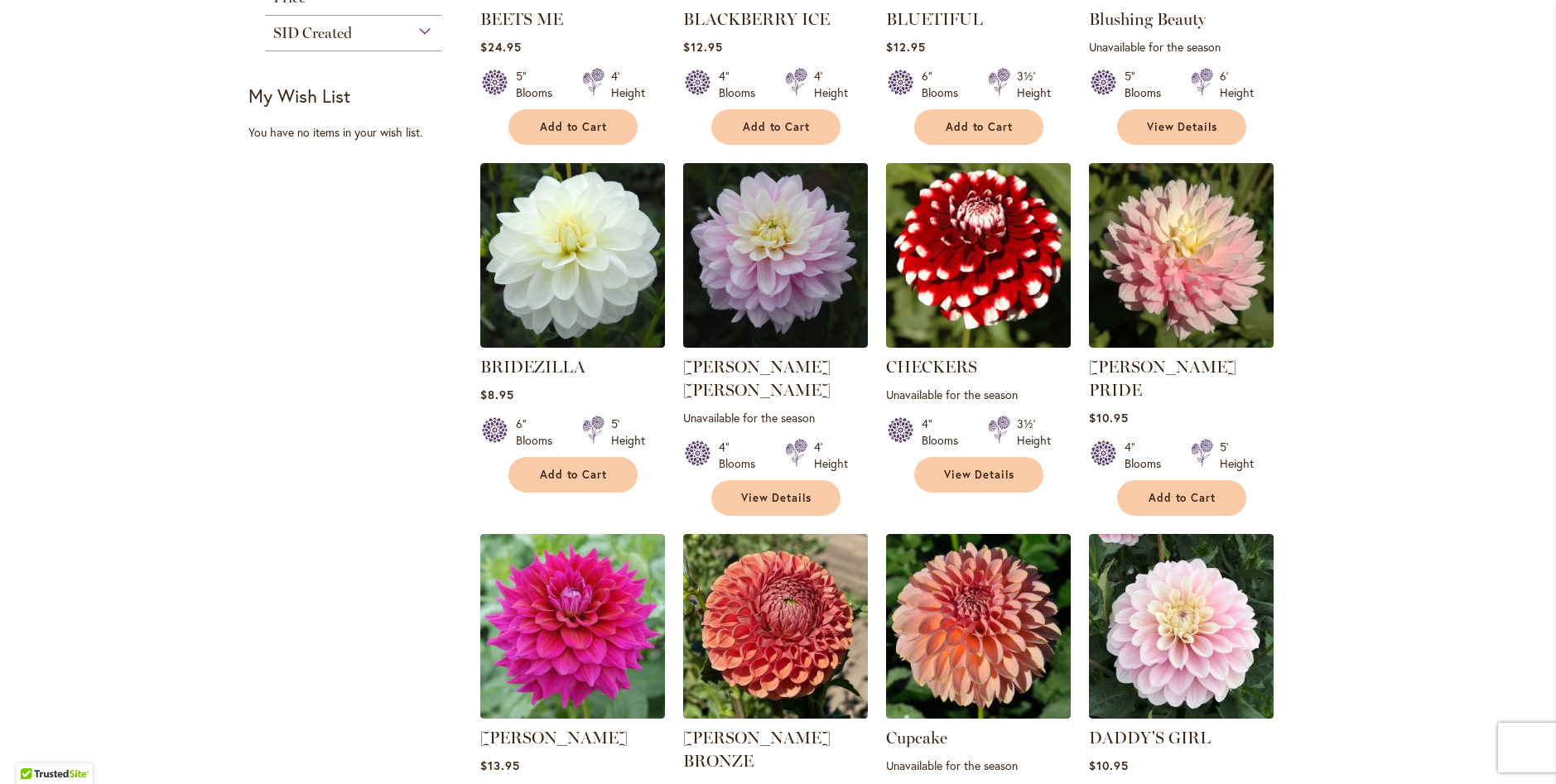
scroll to position [1324, 0]
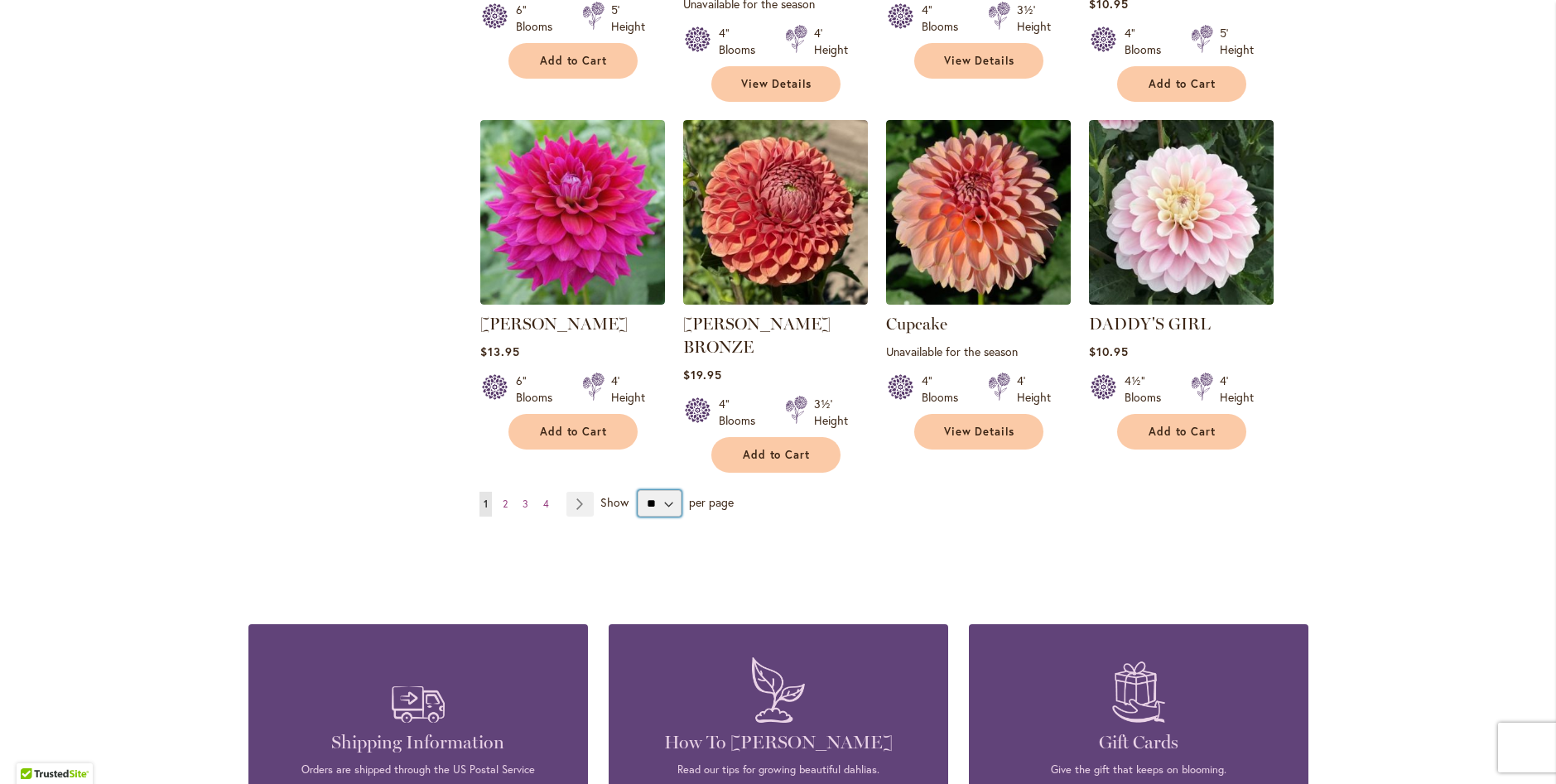
click at [655, 490] on select "** ** ** **" at bounding box center [659, 503] width 44 height 27
select select "**"
click at [638, 490] on select "** ** ** **" at bounding box center [659, 503] width 44 height 27
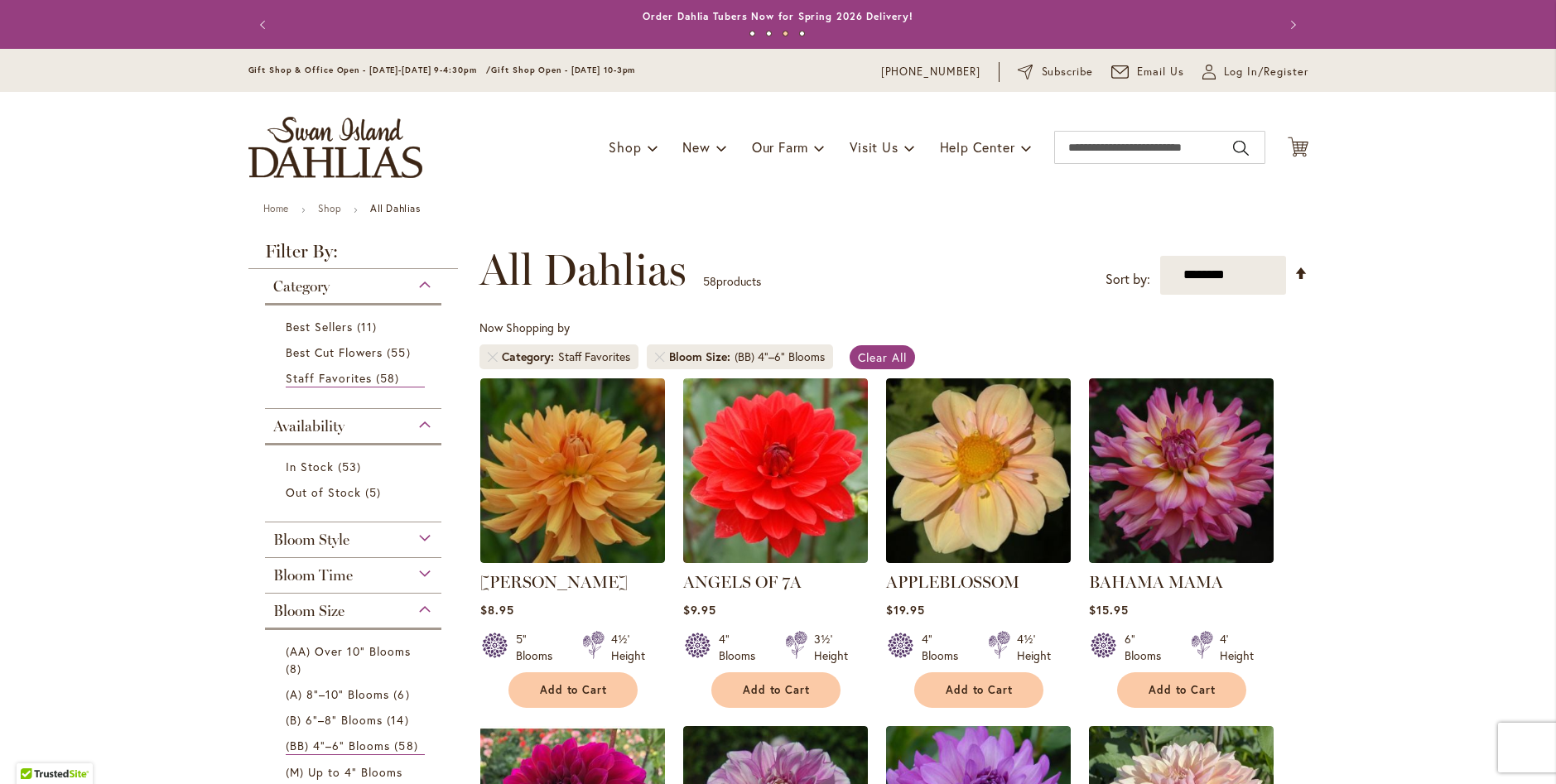
scroll to position [82, 0]
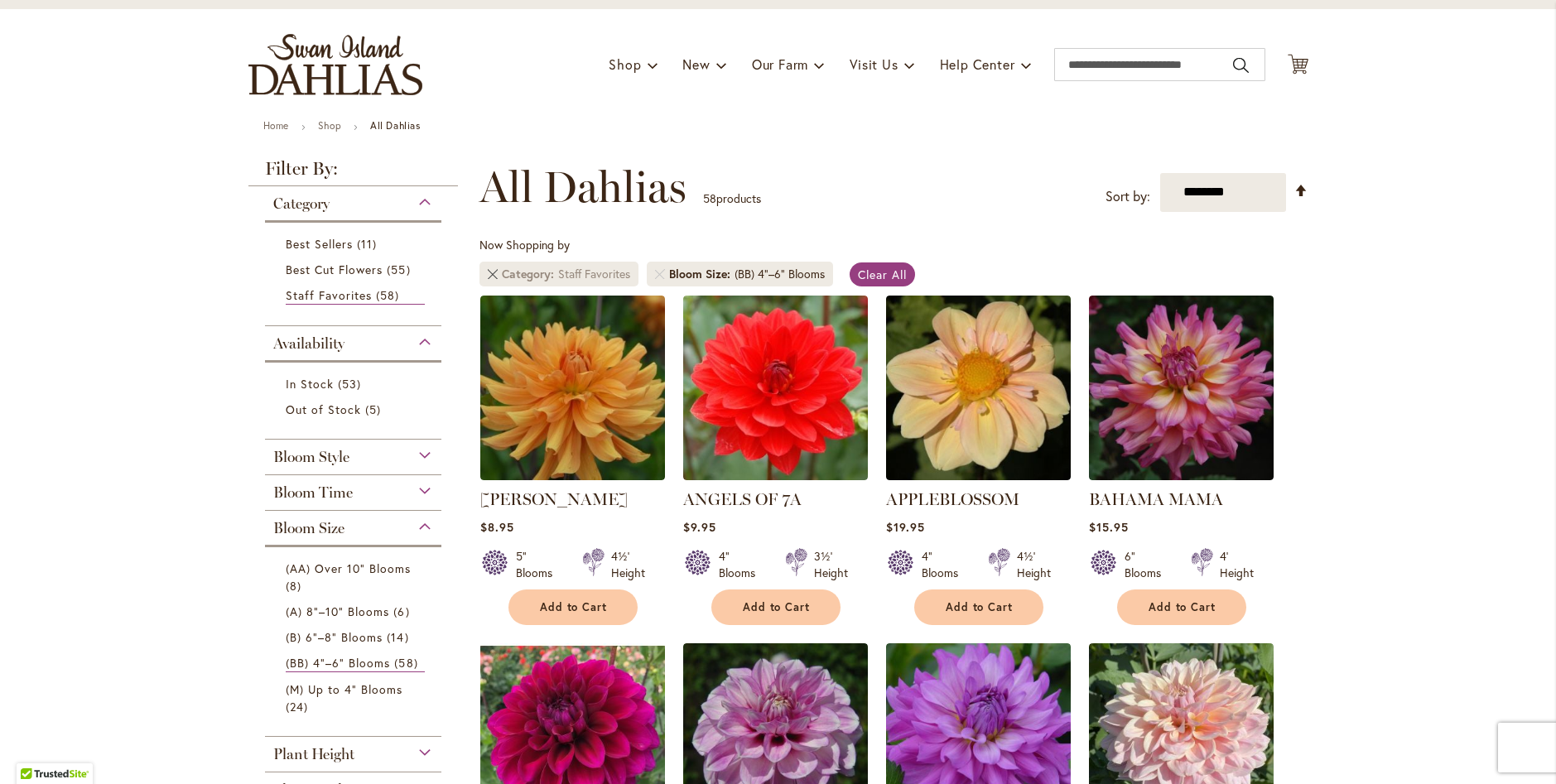
click at [487, 275] on link "Remove Category Staff Favorites" at bounding box center [492, 273] width 10 height 10
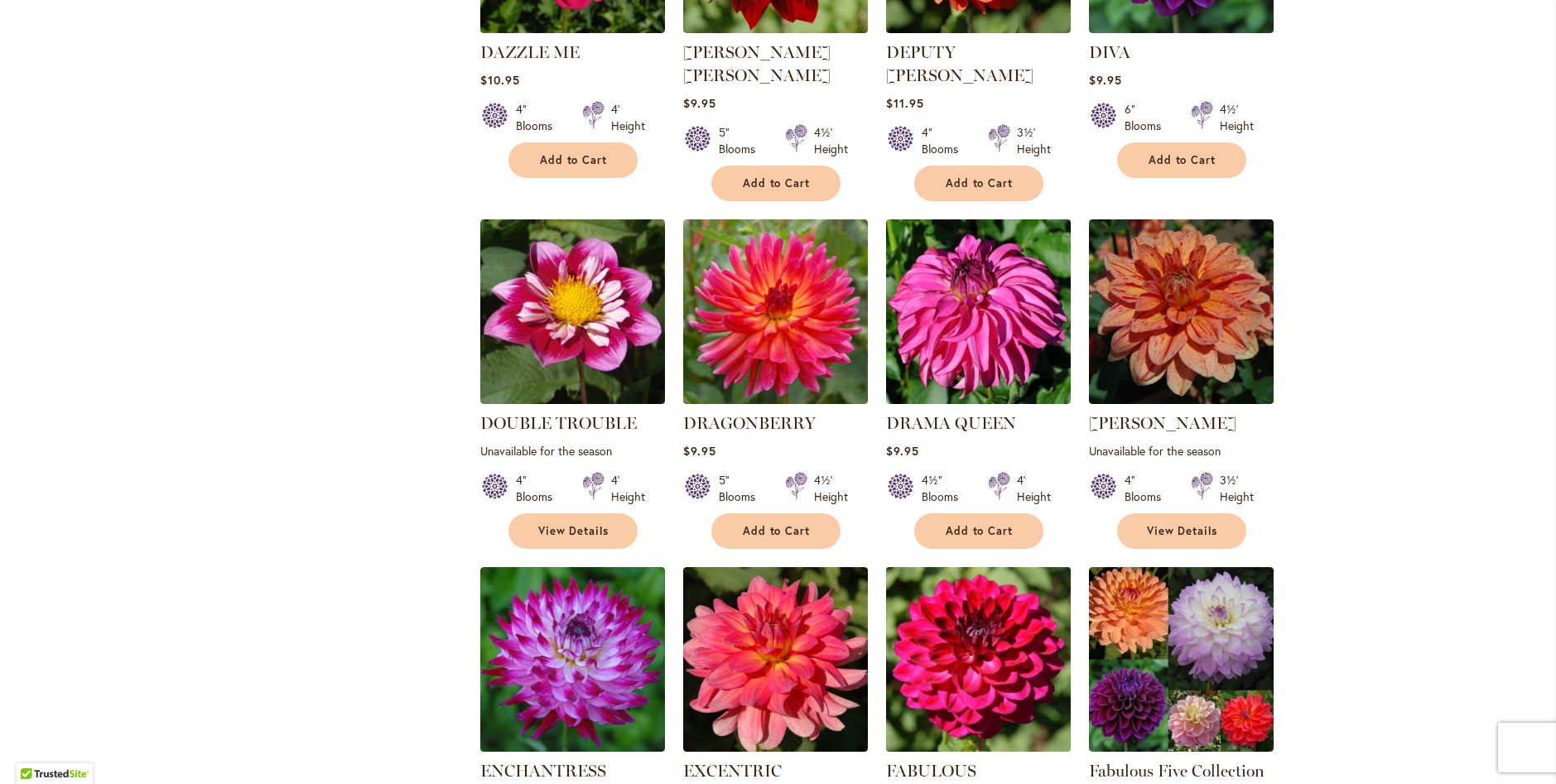
scroll to position [4553, 0]
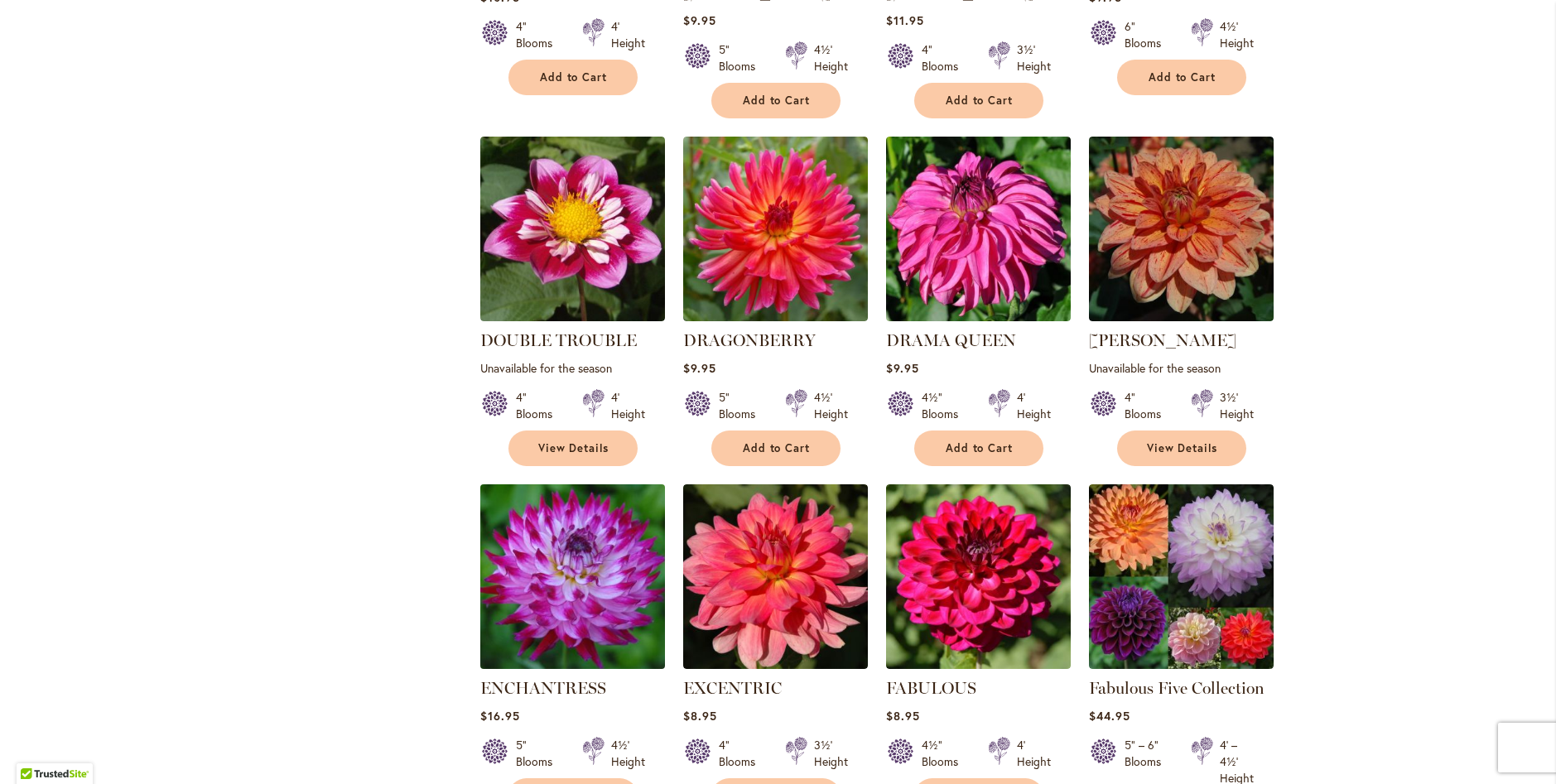
click at [594, 505] on img at bounding box center [572, 575] width 194 height 194
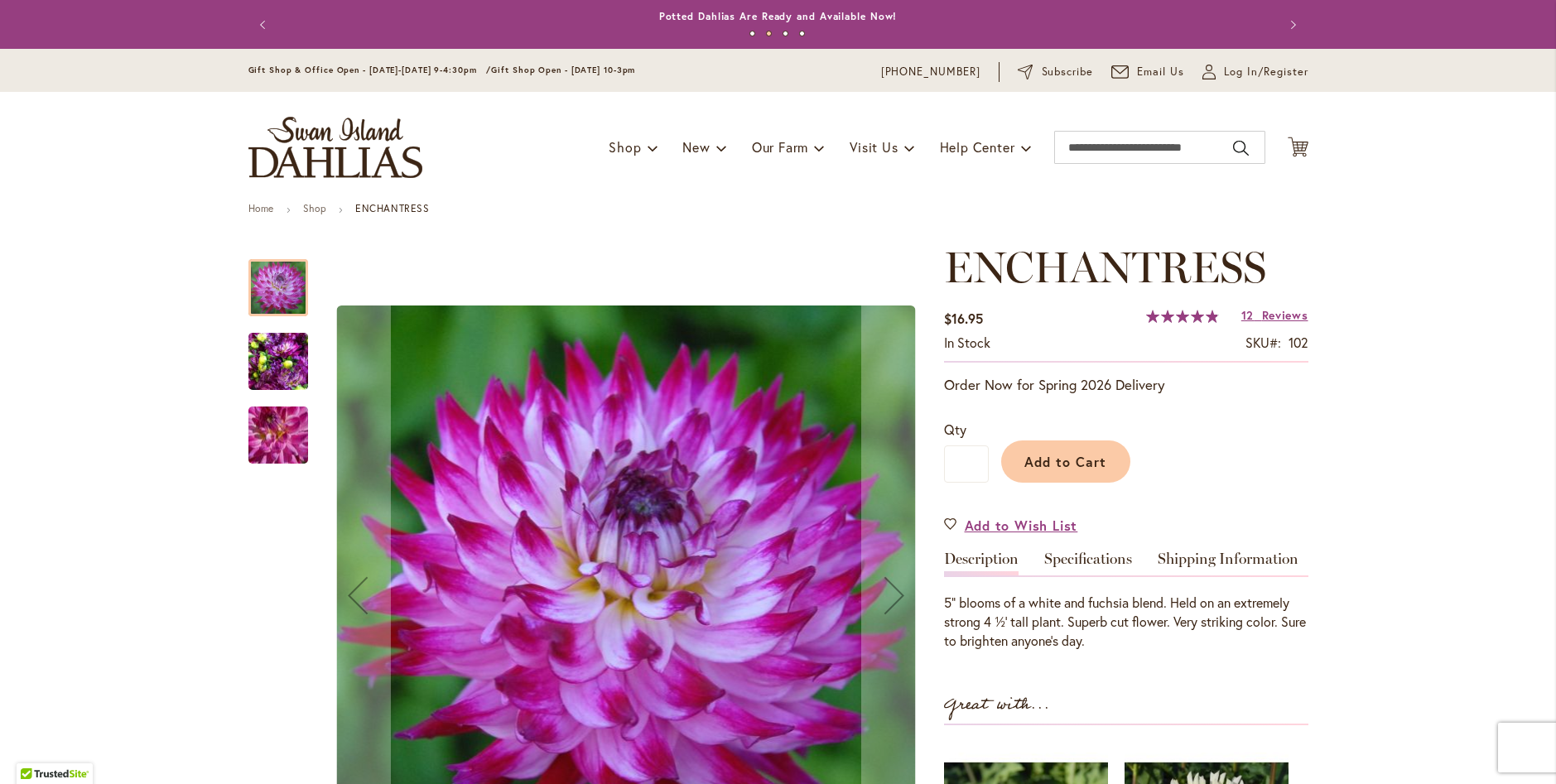
click at [272, 354] on img "Enchantress" at bounding box center [278, 362] width 59 height 80
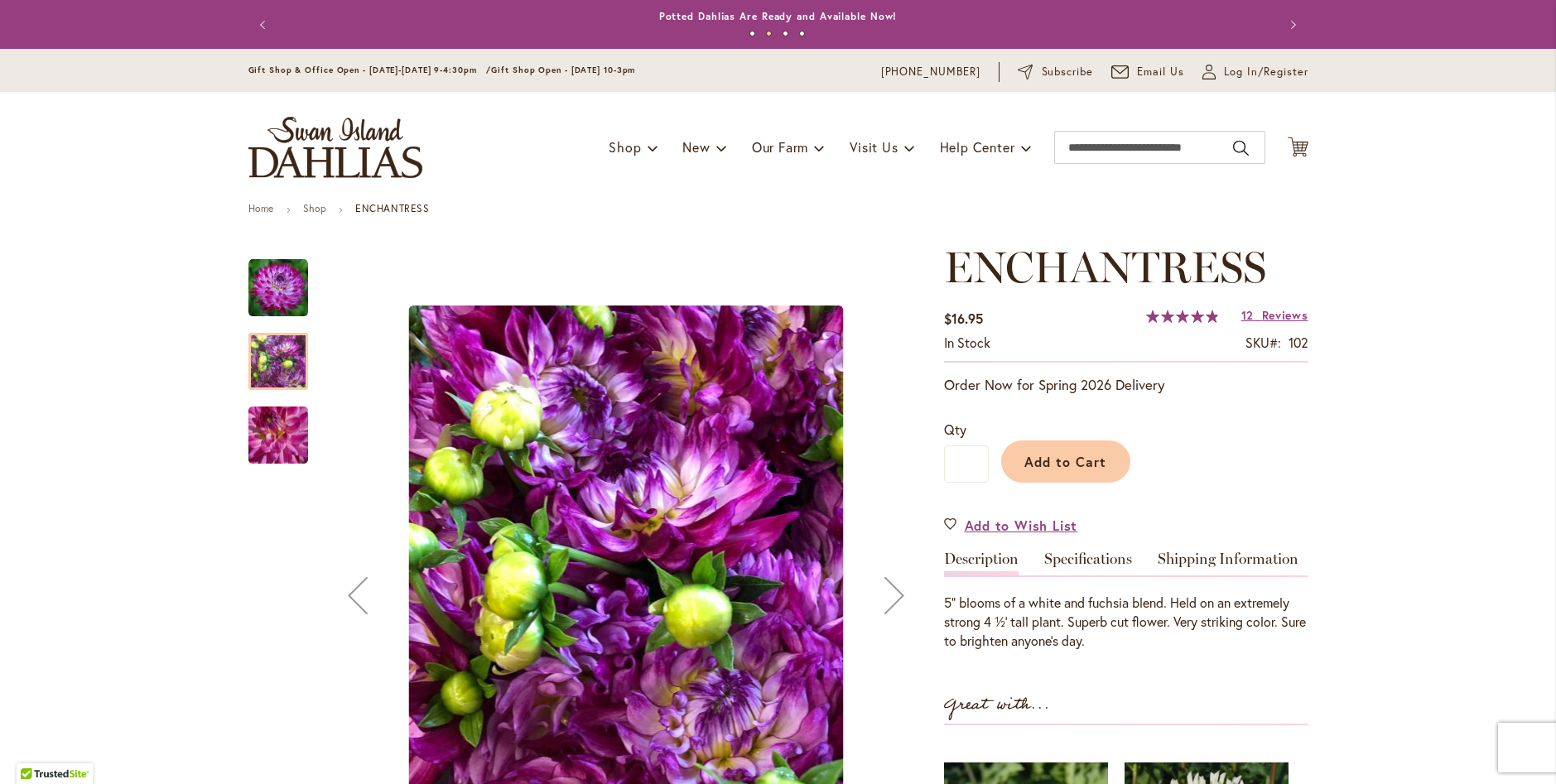
click at [271, 428] on img "Enchantress" at bounding box center [278, 436] width 120 height 104
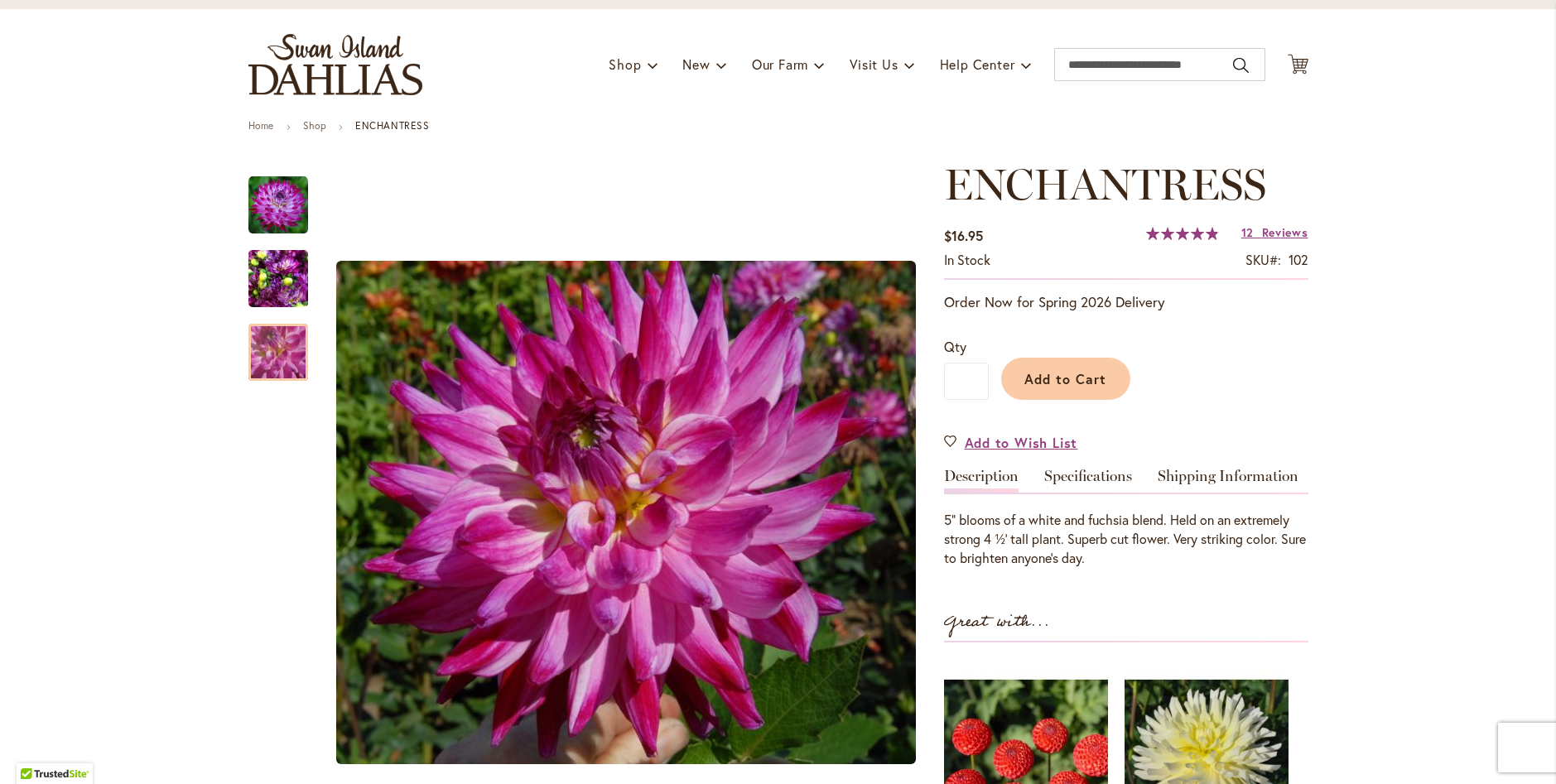
scroll to position [166, 0]
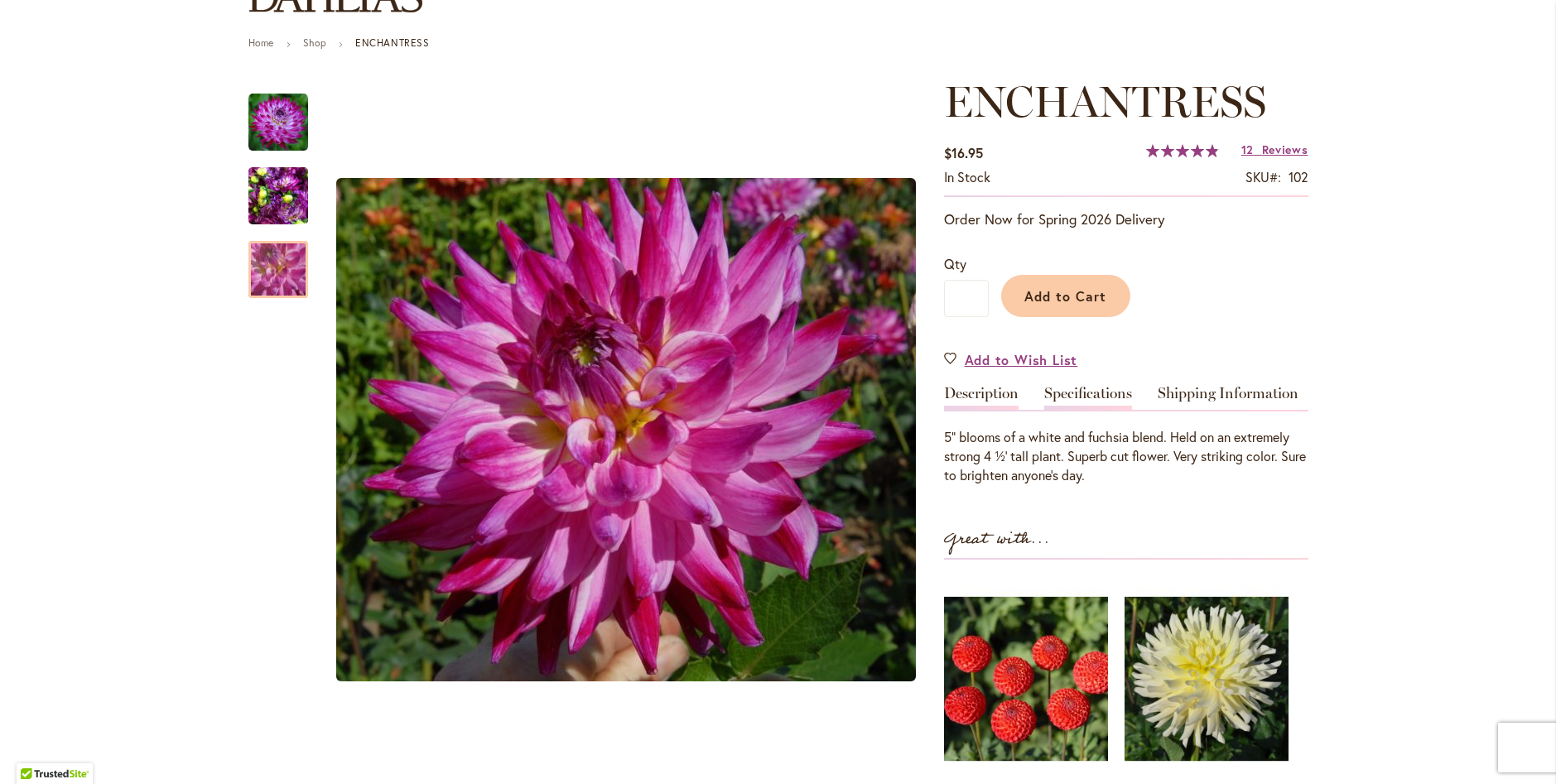
click at [1083, 392] on link "Specifications" at bounding box center [1087, 398] width 88 height 24
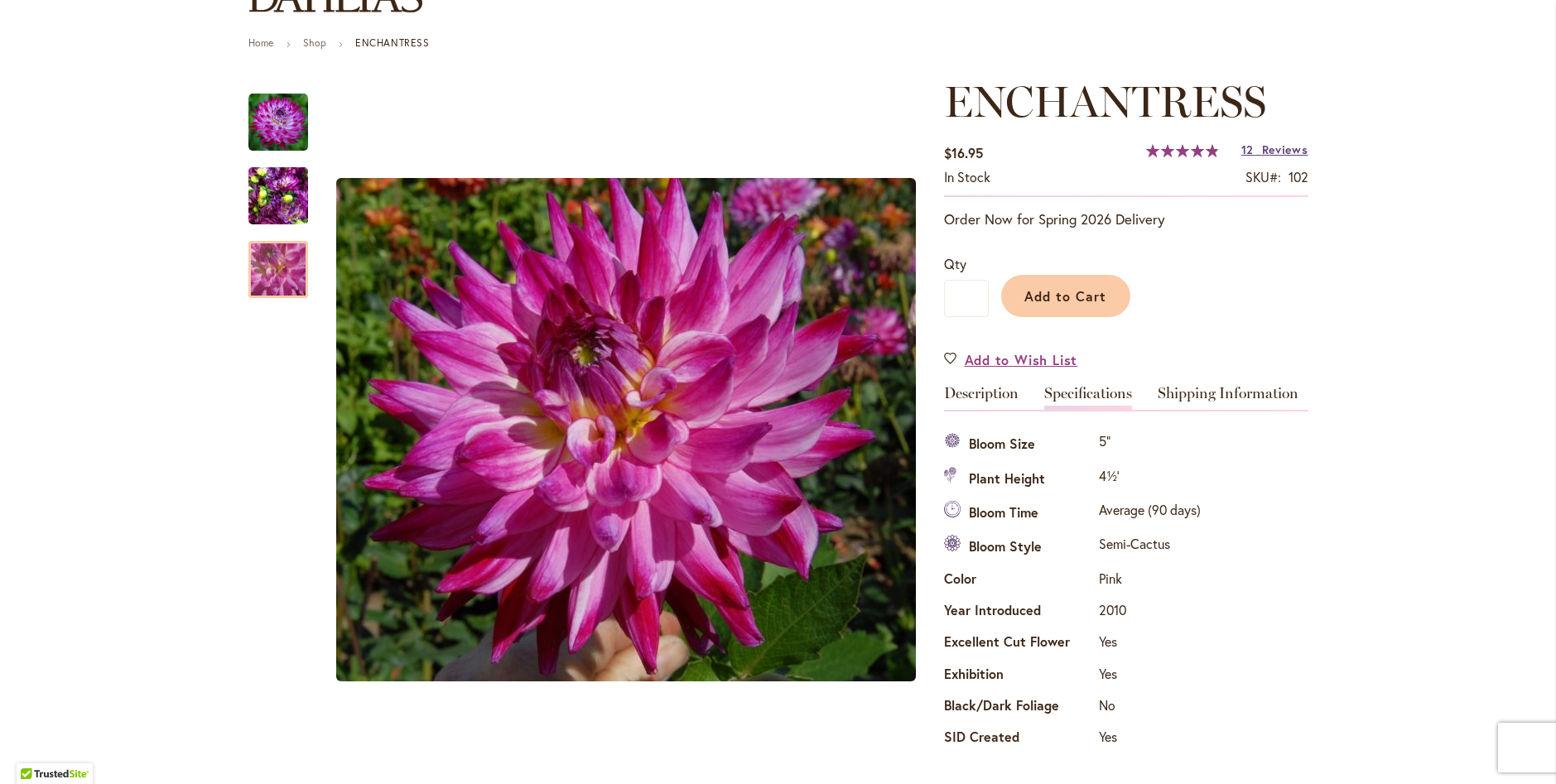
click at [1261, 147] on span "Reviews" at bounding box center [1284, 149] width 46 height 16
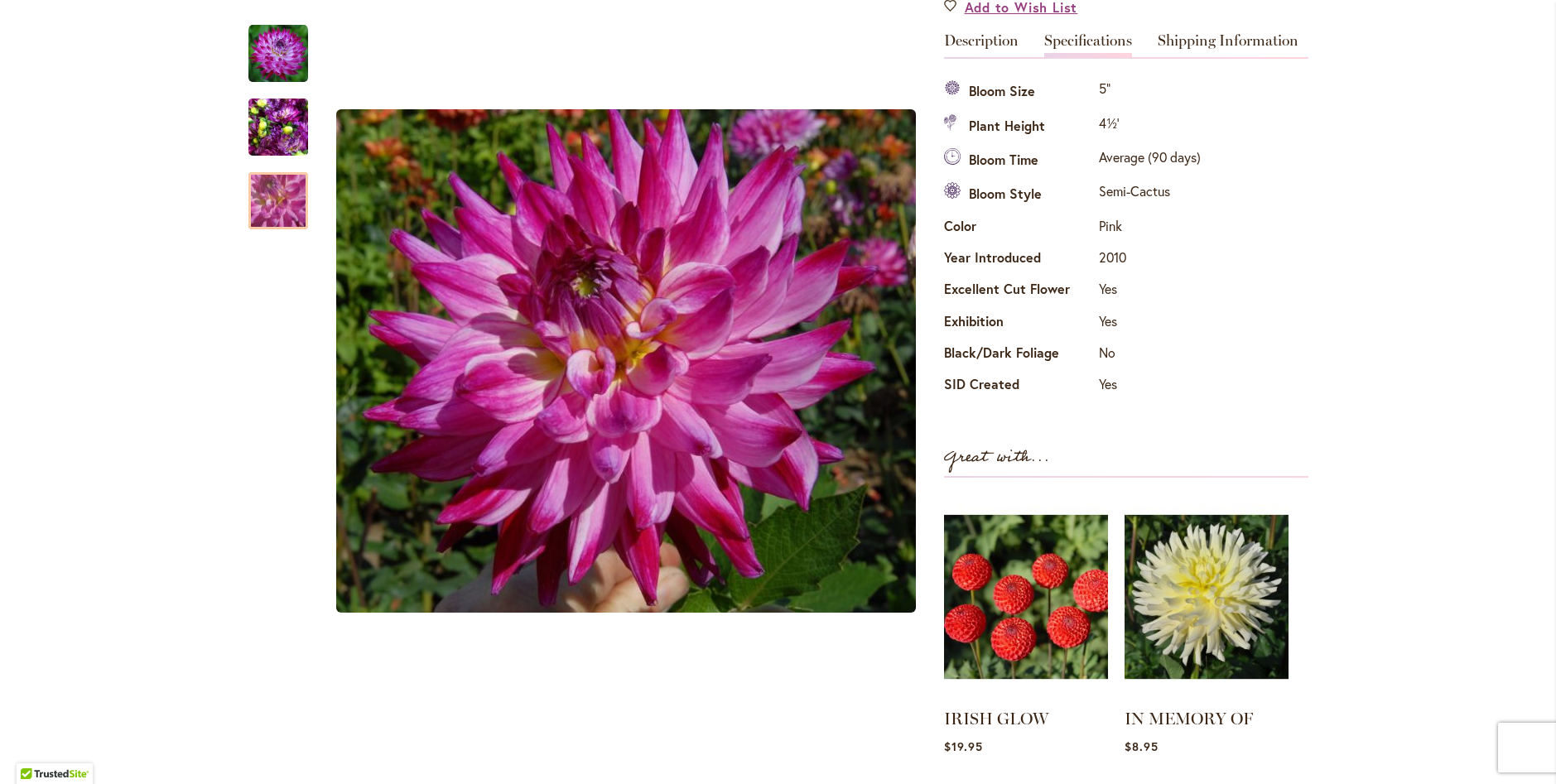
scroll to position [436, 0]
